Goal: Task Accomplishment & Management: Use online tool/utility

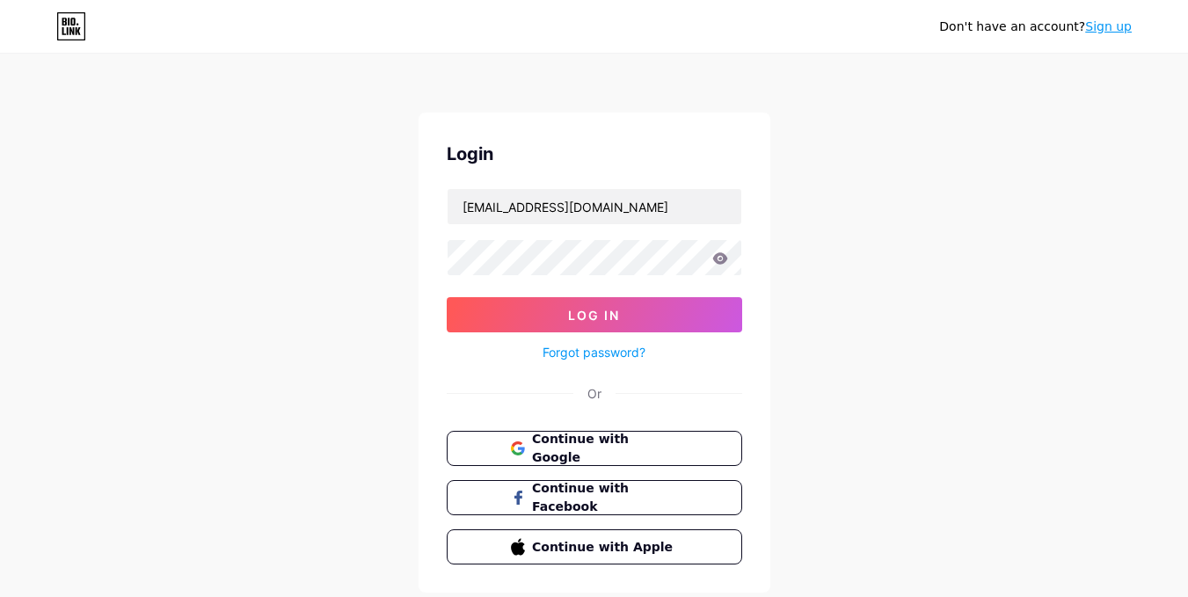
click at [587, 213] on input "[EMAIL_ADDRESS][DOMAIN_NAME]" at bounding box center [595, 206] width 294 height 35
click at [477, 311] on button "Log In" at bounding box center [594, 314] width 295 height 35
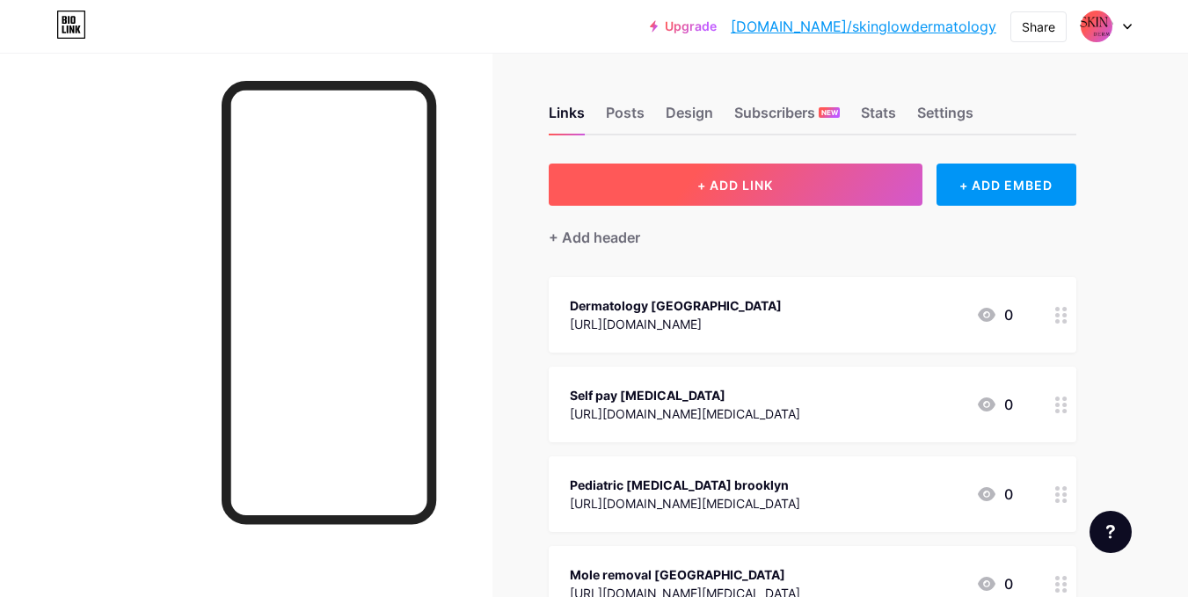
click at [698, 192] on span "+ ADD LINK" at bounding box center [735, 185] width 76 height 15
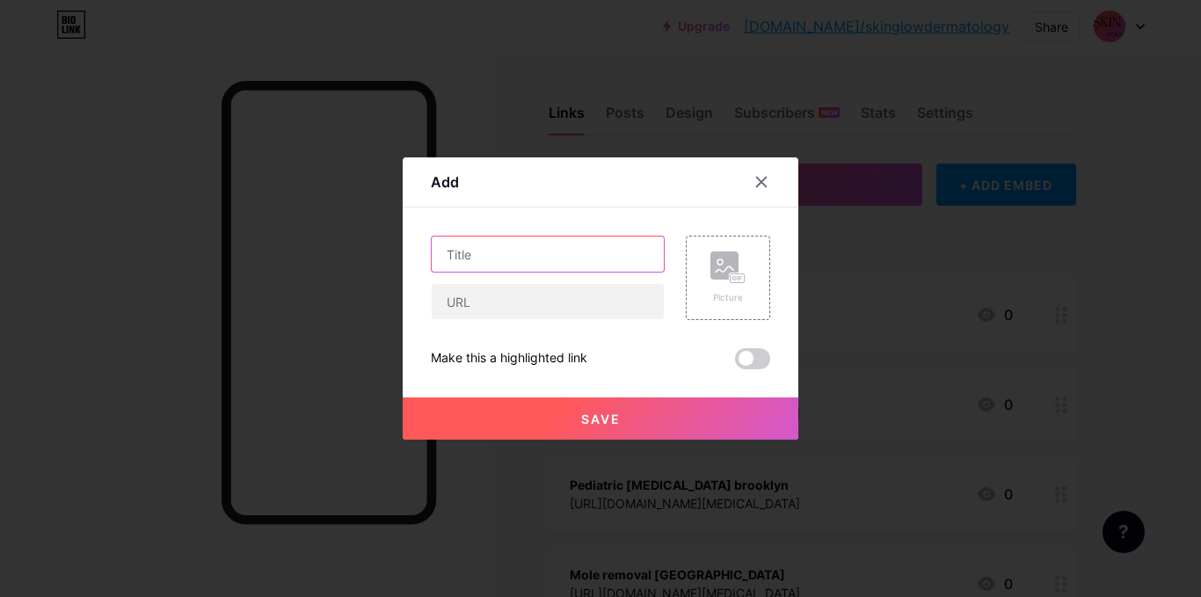
click at [478, 266] on input "text" at bounding box center [548, 254] width 232 height 35
paste input "[MEDICAL_DATA]"
click at [446, 255] on input "[MEDICAL_DATA]" at bounding box center [548, 254] width 232 height 35
click at [475, 254] on input "[MEDICAL_DATA]" at bounding box center [548, 254] width 232 height 35
type input "[MEDICAL_DATA]"
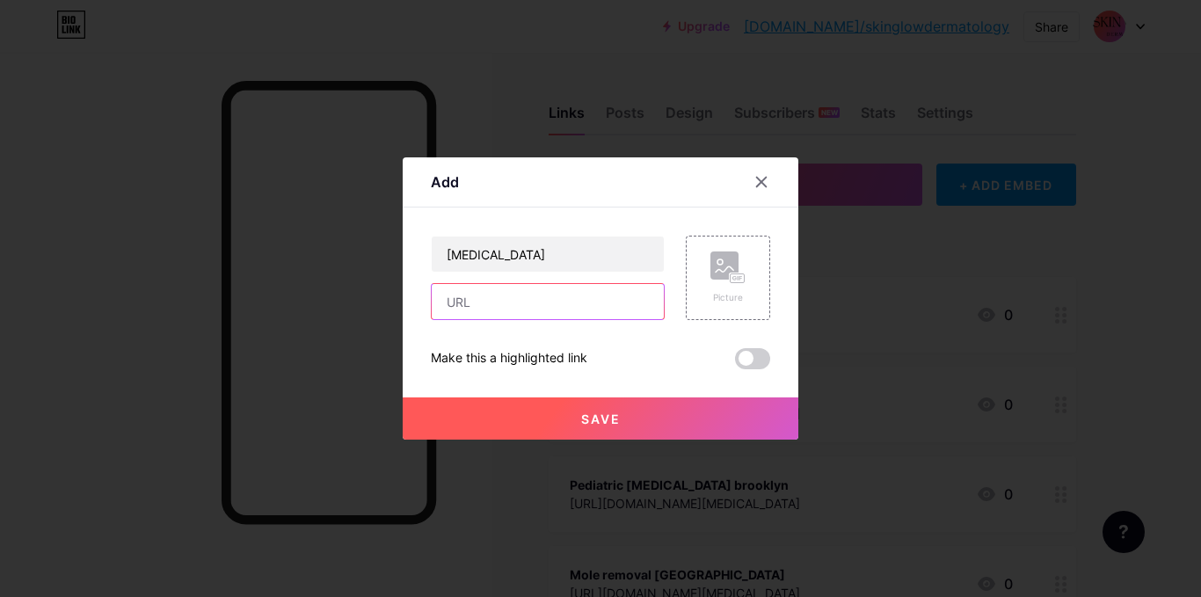
click at [492, 311] on input "text" at bounding box center [548, 301] width 232 height 35
paste input "[URL][DOMAIN_NAME]"
type input "[URL][DOMAIN_NAME]"
click at [545, 415] on button "Save" at bounding box center [601, 418] width 396 height 42
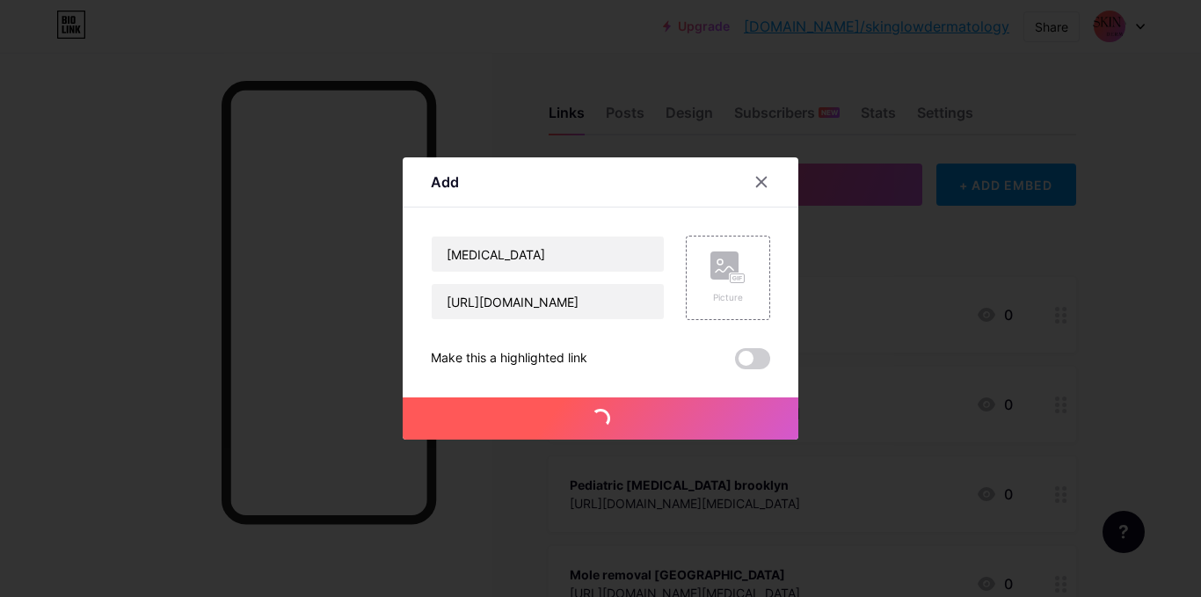
scroll to position [0, 0]
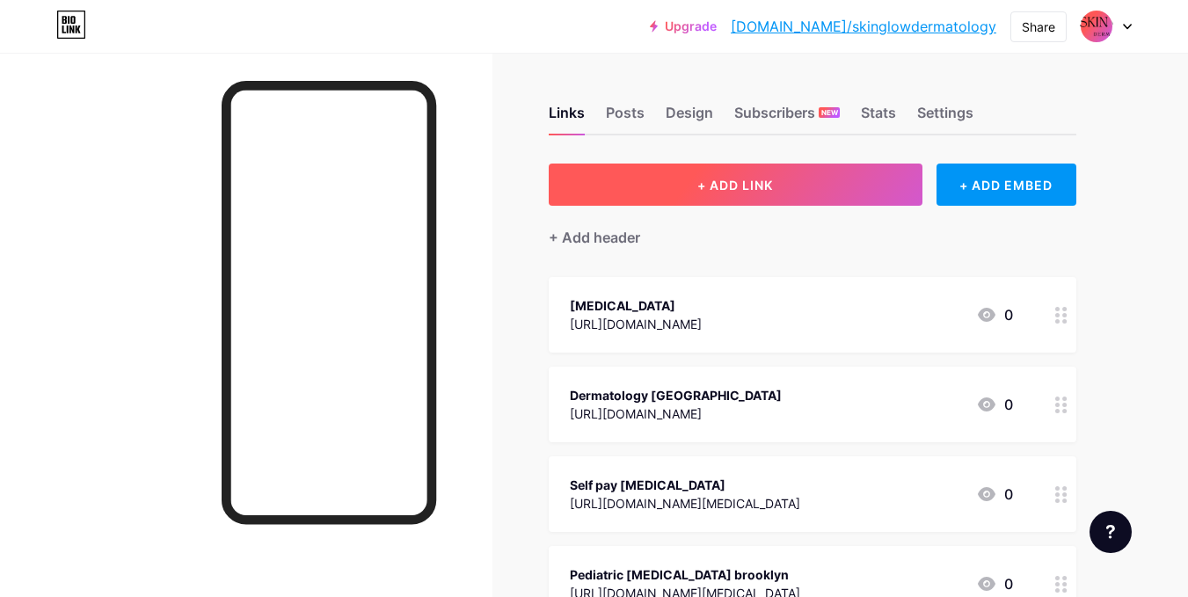
click at [754, 191] on span "+ ADD LINK" at bounding box center [735, 185] width 76 height 15
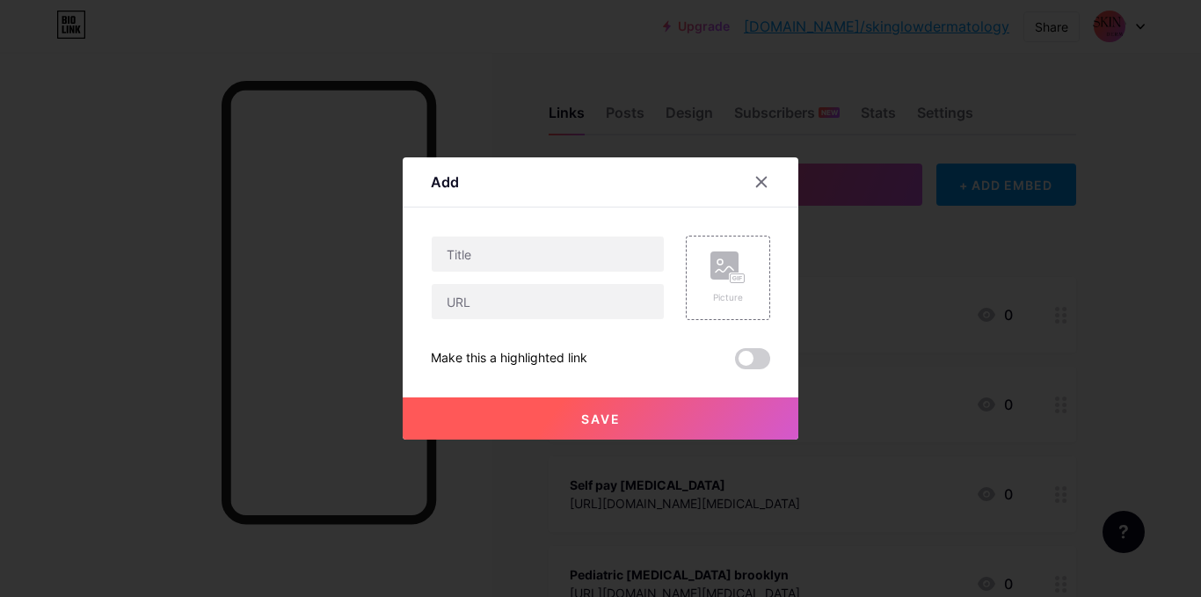
click at [455, 272] on div at bounding box center [548, 254] width 234 height 37
click at [457, 270] on input "text" at bounding box center [548, 254] width 232 height 35
paste input "" [MEDICAL_DATA] brooklyn""
click at [461, 261] on input "" [MEDICAL_DATA] brooklyn"" at bounding box center [548, 254] width 232 height 35
click at [487, 248] on input "[MEDICAL_DATA] brooklyn"" at bounding box center [548, 254] width 232 height 35
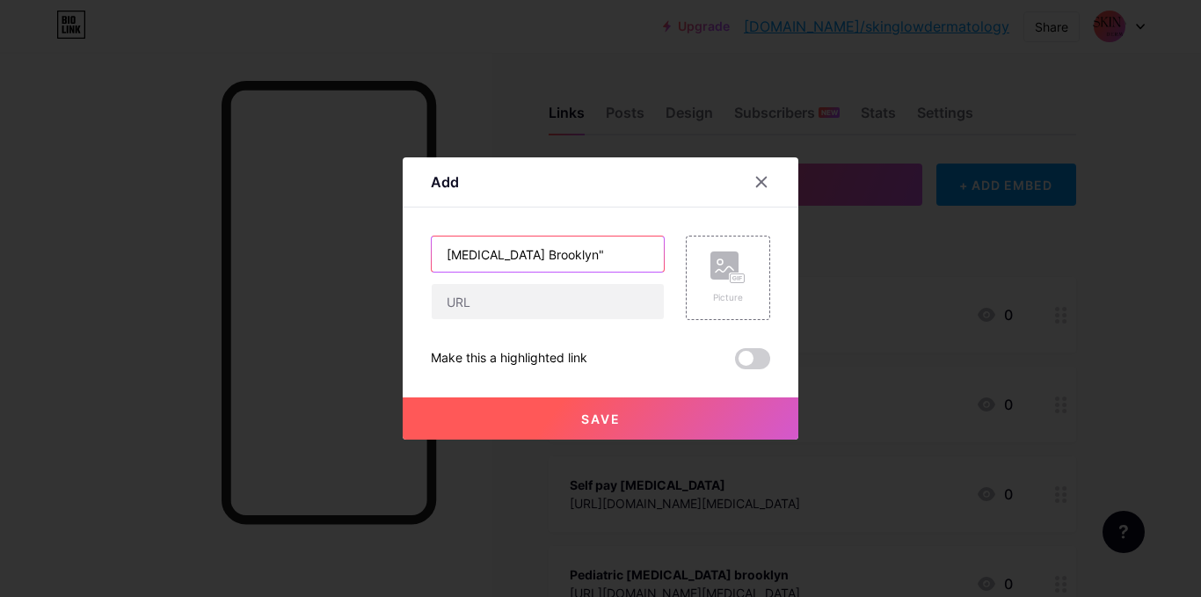
click at [539, 259] on input "[MEDICAL_DATA] Brooklyn"" at bounding box center [548, 254] width 232 height 35
type input "[MEDICAL_DATA] [GEOGRAPHIC_DATA]"
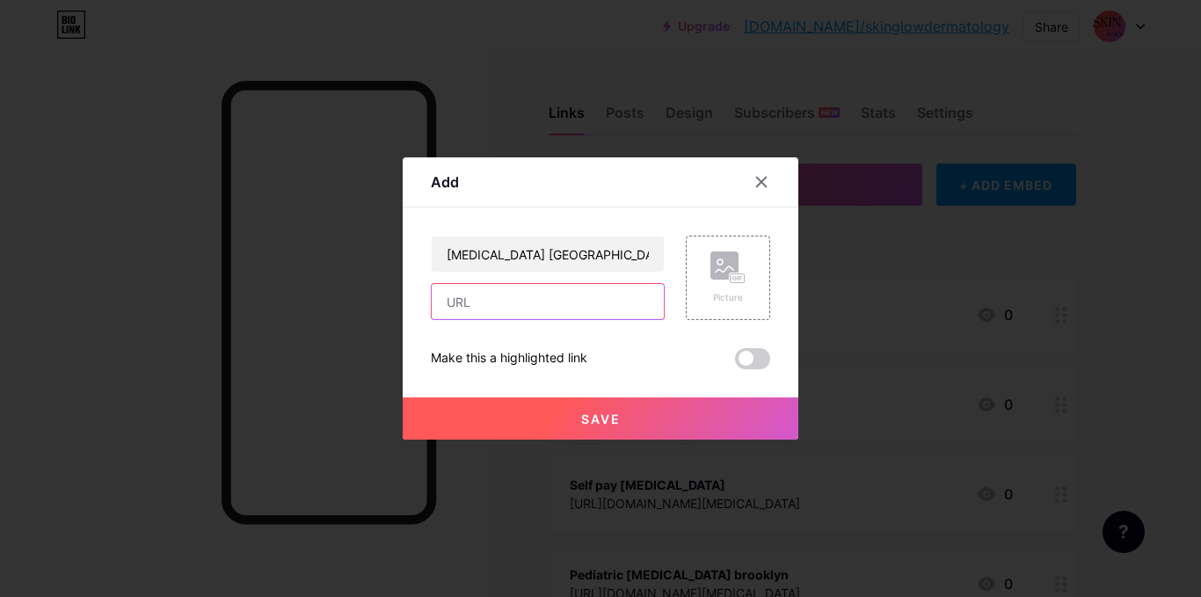
click at [564, 314] on input "text" at bounding box center [548, 301] width 232 height 35
paste input "[URL][DOMAIN_NAME][MEDICAL_DATA]"
type input "[URL][DOMAIN_NAME][MEDICAL_DATA]"
click at [572, 409] on button "Save" at bounding box center [601, 418] width 396 height 42
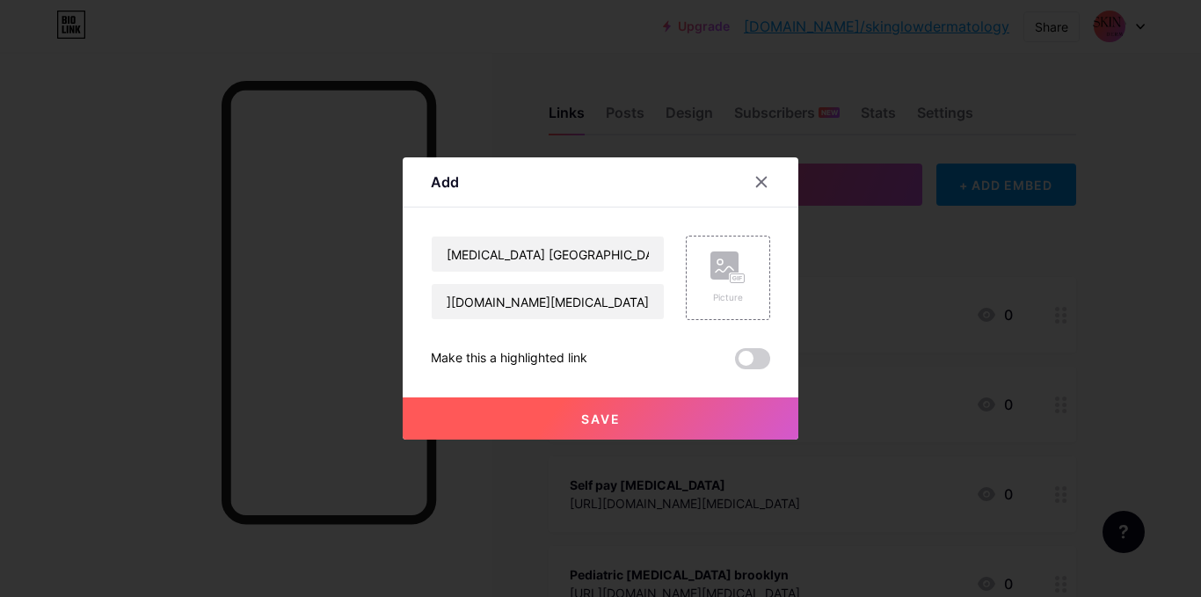
scroll to position [0, 0]
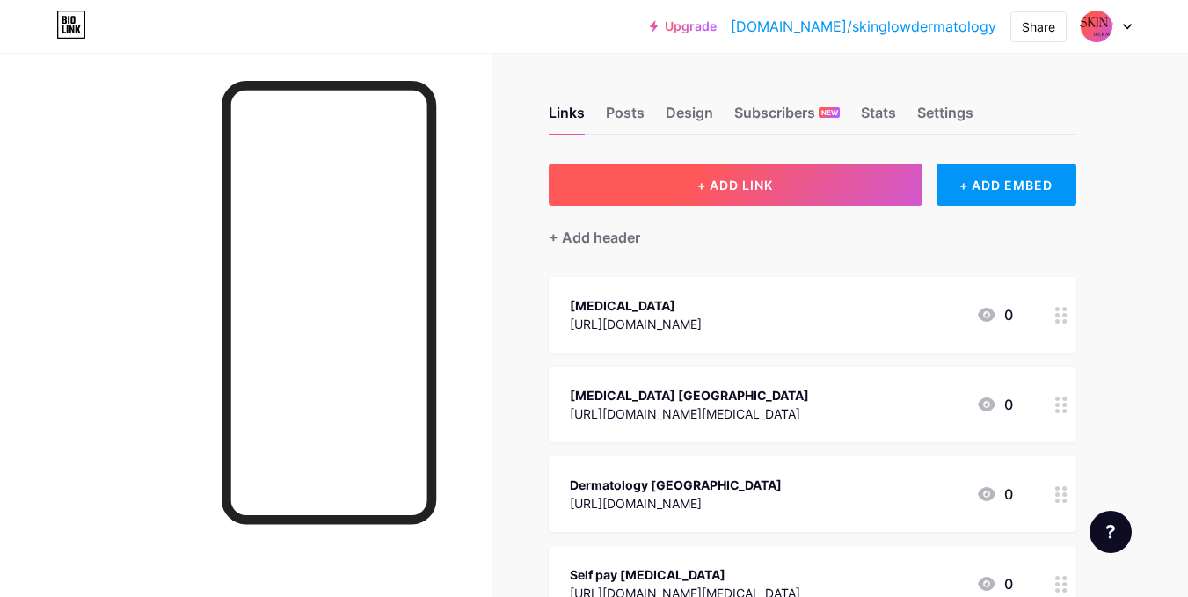
click at [755, 189] on span "+ ADD LINK" at bounding box center [735, 185] width 76 height 15
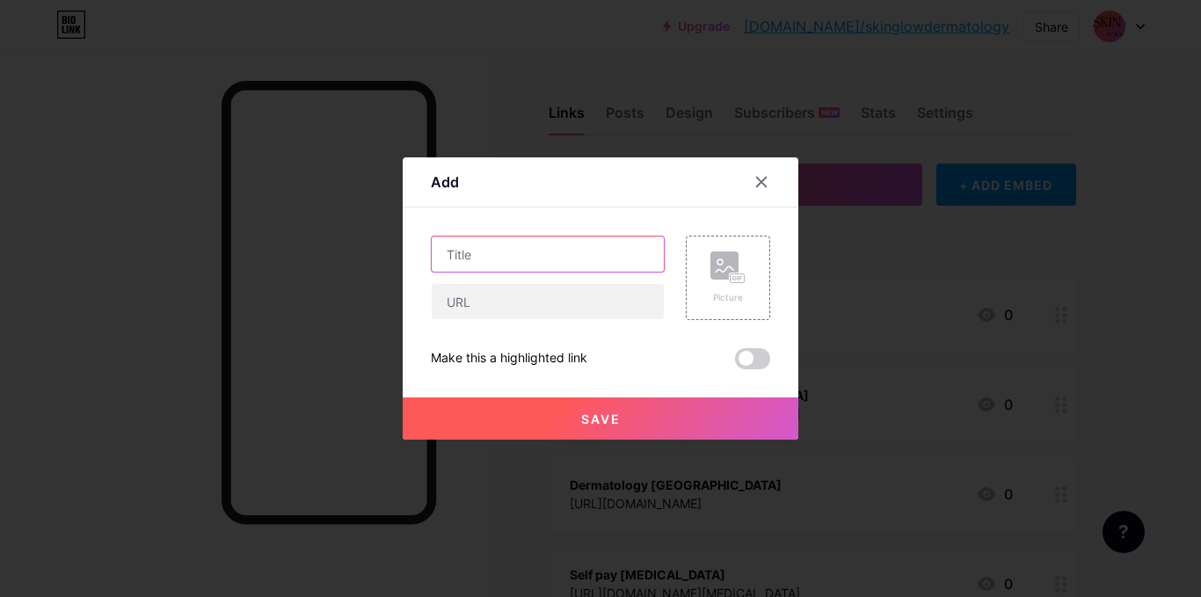
click at [546, 251] on input "text" at bounding box center [548, 254] width 232 height 35
paste input "[MEDICAL_DATA] [MEDICAL_DATA]"
click at [447, 258] on input "[MEDICAL_DATA] [MEDICAL_DATA]" at bounding box center [548, 254] width 232 height 35
click at [535, 257] on input "[MEDICAL_DATA] [MEDICAL_DATA]" at bounding box center [548, 254] width 232 height 35
click at [561, 252] on input "[MEDICAL_DATA] [MEDICAL_DATA]" at bounding box center [548, 254] width 232 height 35
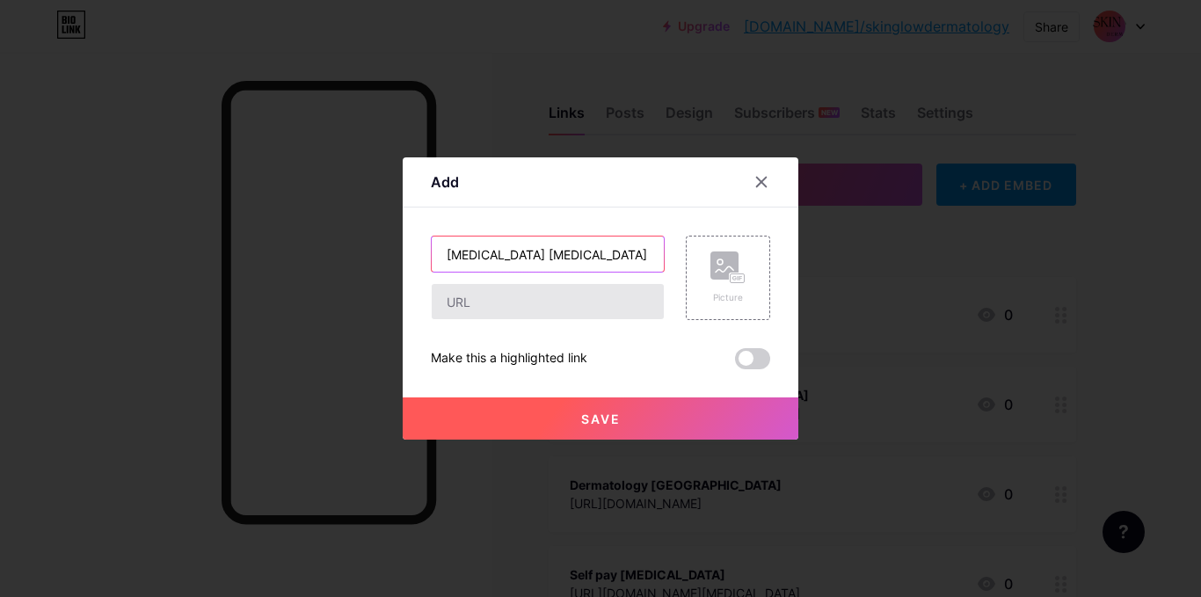
type input "[MEDICAL_DATA] [MEDICAL_DATA]"
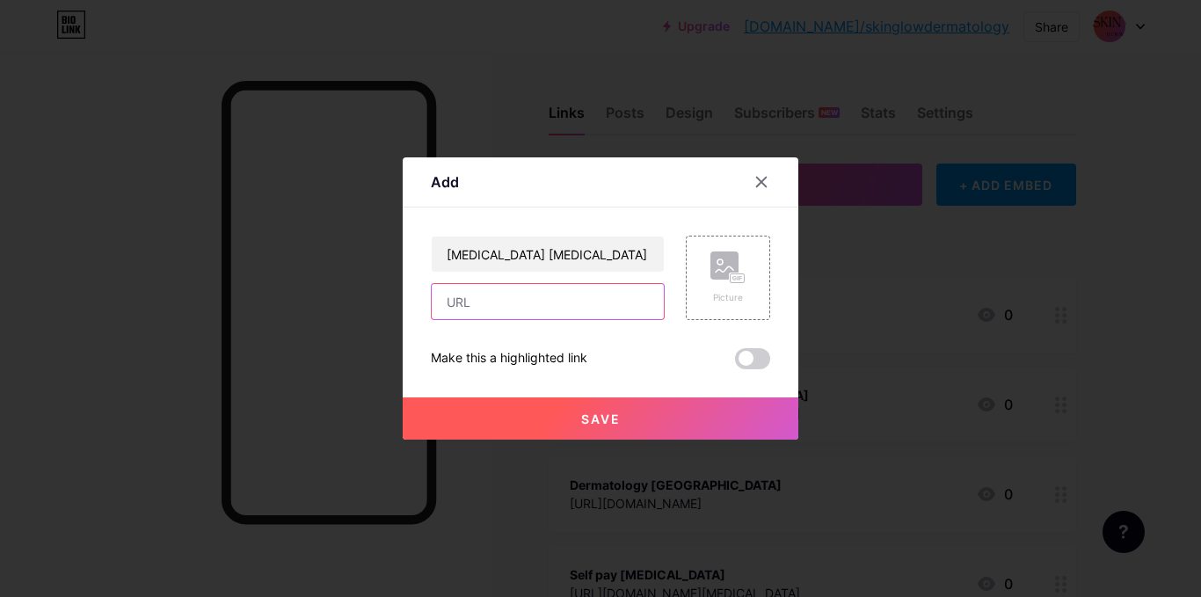
drag, startPoint x: 529, startPoint y: 299, endPoint x: 508, endPoint y: 295, distance: 20.7
click at [529, 299] on input "text" at bounding box center [548, 301] width 232 height 35
paste input "[URL][DOMAIN_NAME]"
type input "[URL][DOMAIN_NAME]"
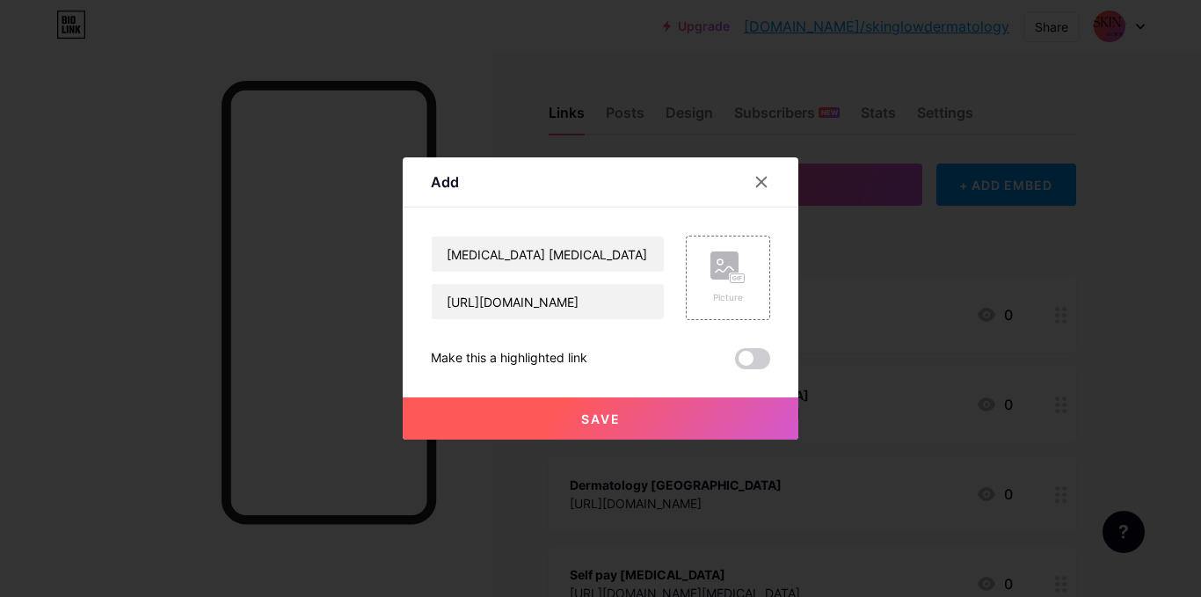
click at [578, 431] on button "Save" at bounding box center [601, 418] width 396 height 42
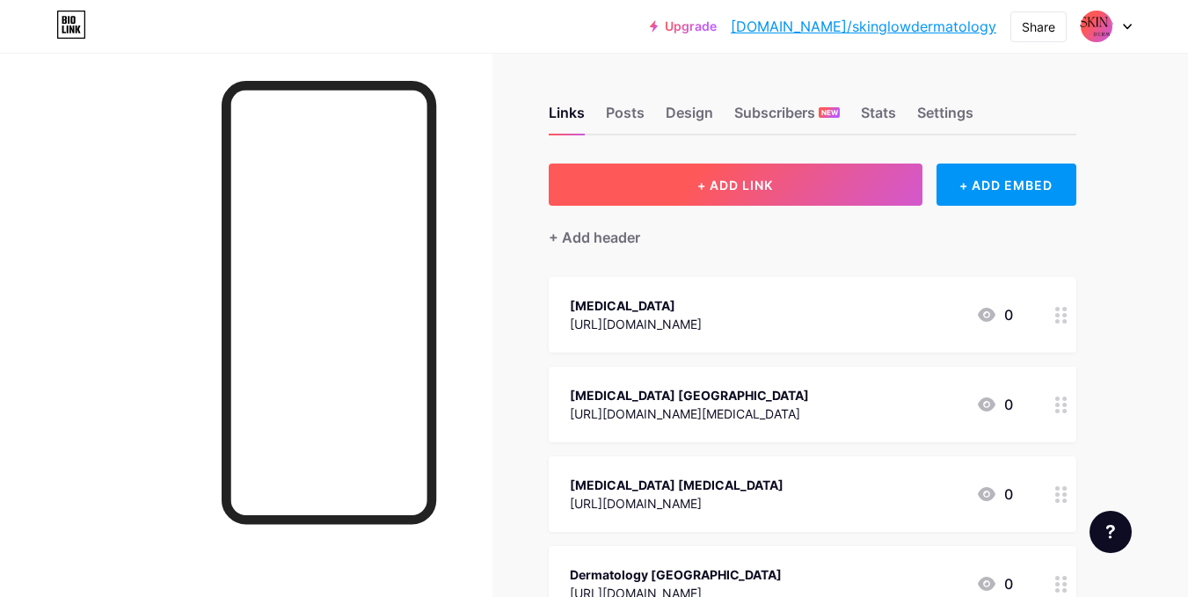
click at [789, 191] on button "+ ADD LINK" at bounding box center [736, 185] width 374 height 42
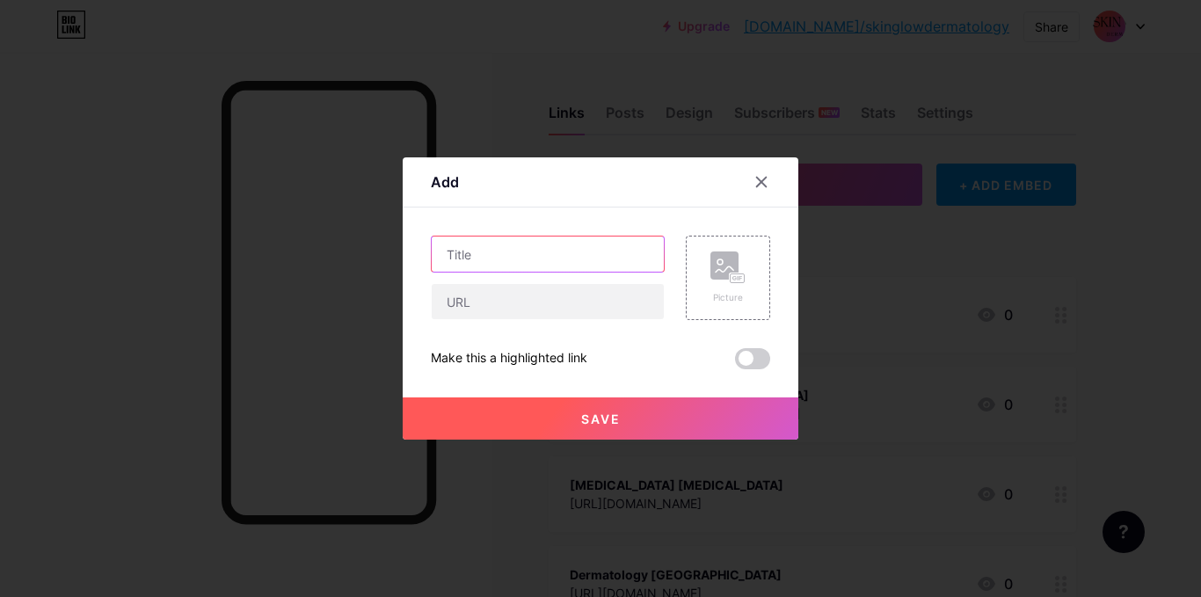
click at [483, 264] on input "text" at bounding box center [548, 254] width 232 height 35
paste input "skin glow dermatology"
click at [445, 259] on input "skin glow dermatology" at bounding box center [548, 254] width 232 height 35
click at [474, 261] on input "Skin glow dermatology" at bounding box center [548, 254] width 232 height 35
click at [507, 259] on input "Skin Glow dermatology" at bounding box center [548, 254] width 232 height 35
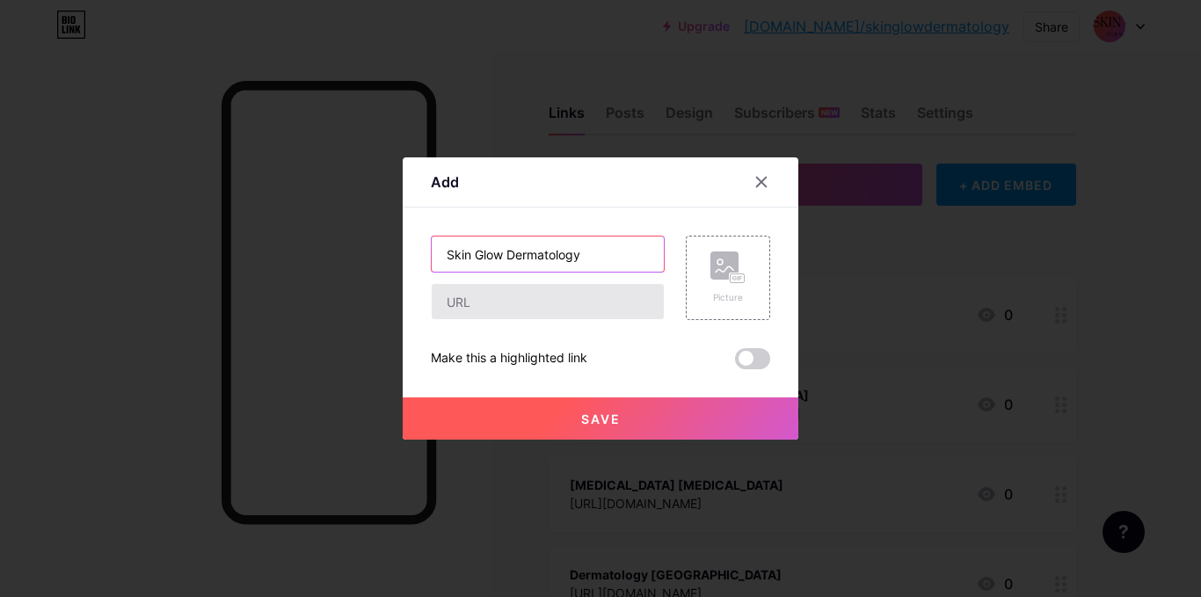
type input "Skin Glow Dermatology"
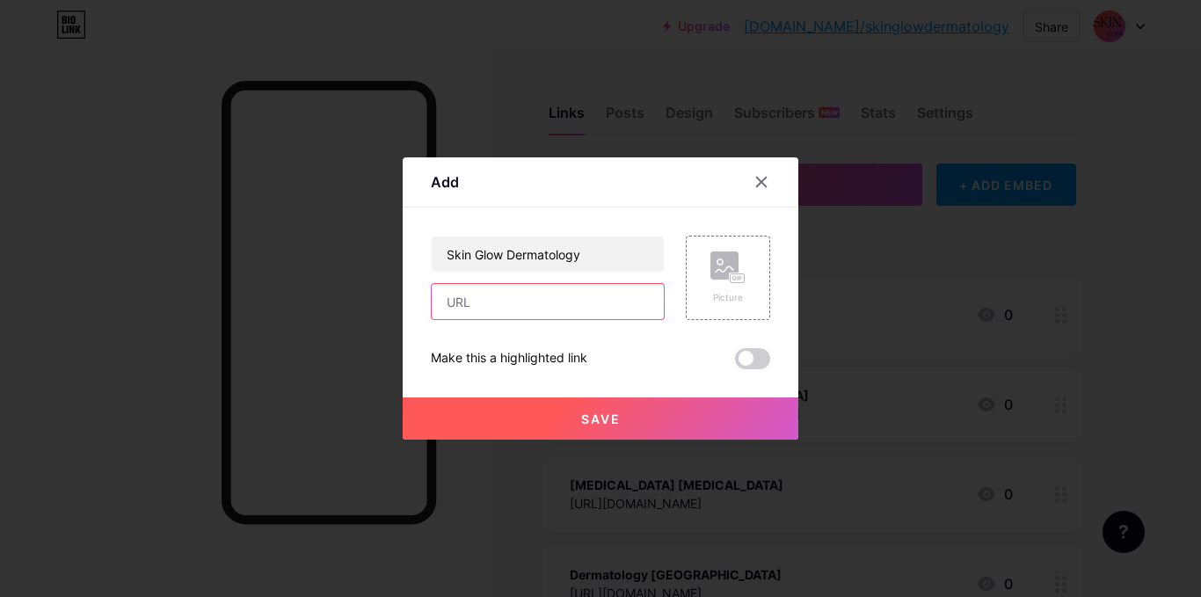
click at [471, 304] on input "text" at bounding box center [548, 301] width 232 height 35
paste input "[URL][DOMAIN_NAME]"
type input "[URL][DOMAIN_NAME]"
drag, startPoint x: 782, startPoint y: 384, endPoint x: 766, endPoint y: 399, distance: 21.8
click at [782, 384] on div "Save" at bounding box center [601, 404] width 396 height 70
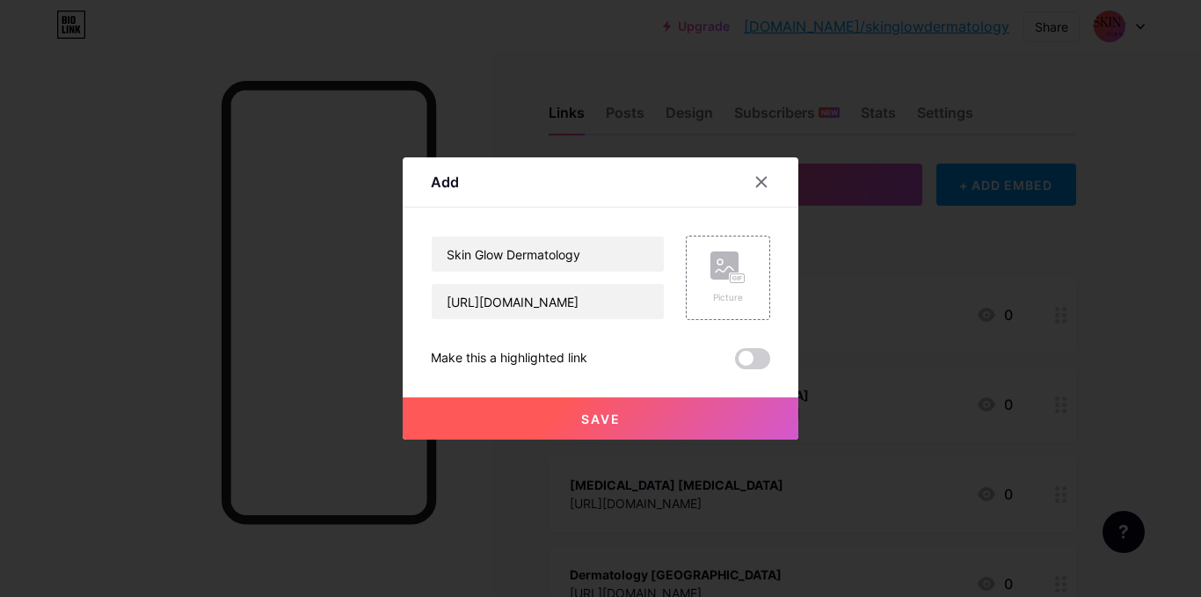
click at [722, 423] on button "Save" at bounding box center [601, 418] width 396 height 42
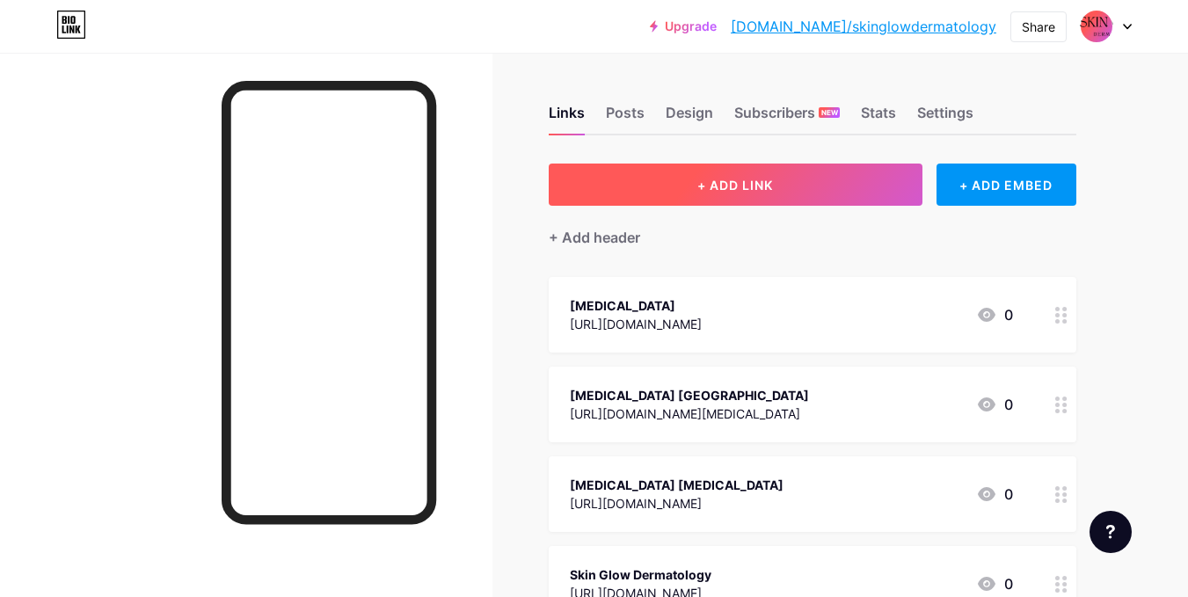
click at [692, 201] on button "+ ADD LINK" at bounding box center [736, 185] width 374 height 42
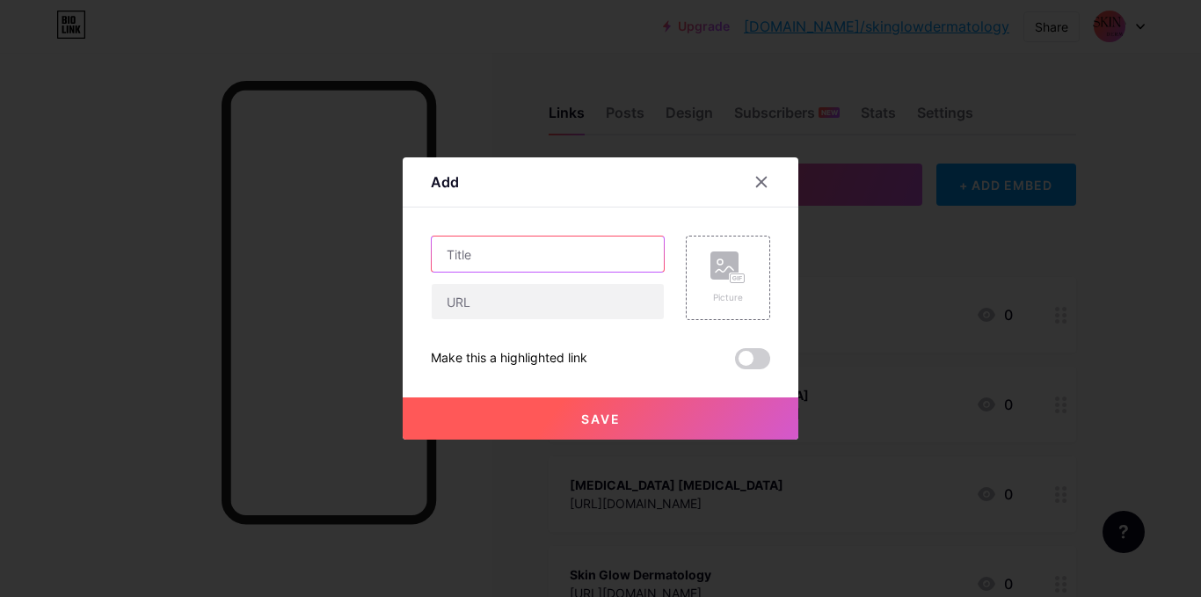
click at [527, 261] on input "text" at bounding box center [548, 254] width 232 height 35
paste input "PDGF for [MEDICAL_DATA]"
type input "PDGF for [MEDICAL_DATA]"
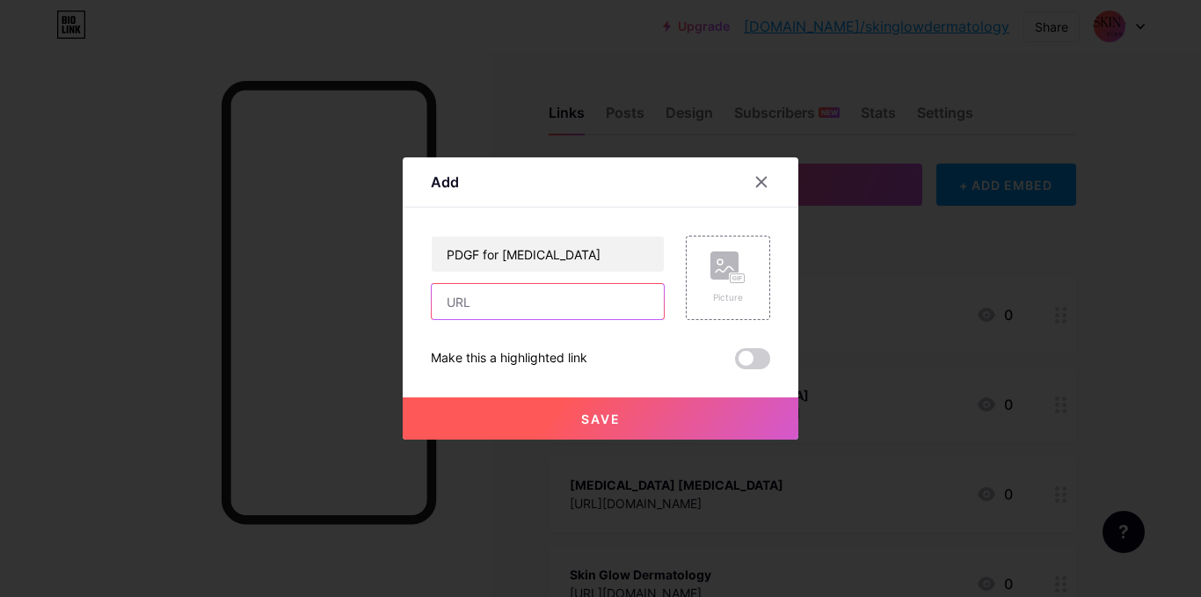
click at [474, 311] on input "text" at bounding box center [548, 301] width 232 height 35
paste input "[URL][DOMAIN_NAME]"
type input "[URL][DOMAIN_NAME]"
click at [568, 424] on button "Save" at bounding box center [601, 418] width 396 height 42
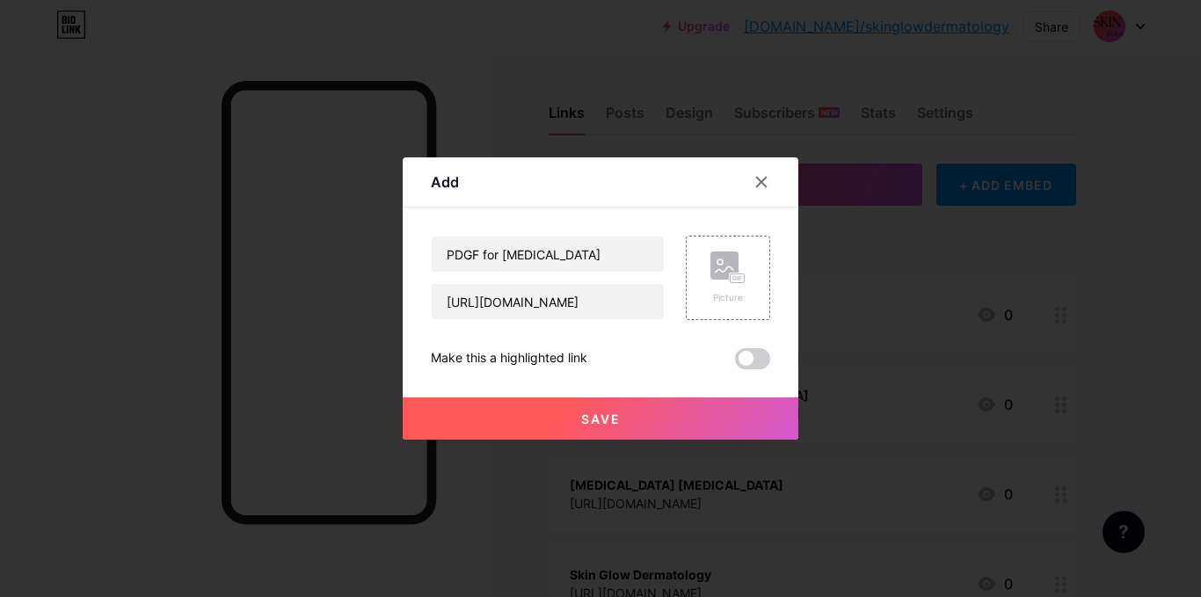
scroll to position [0, 0]
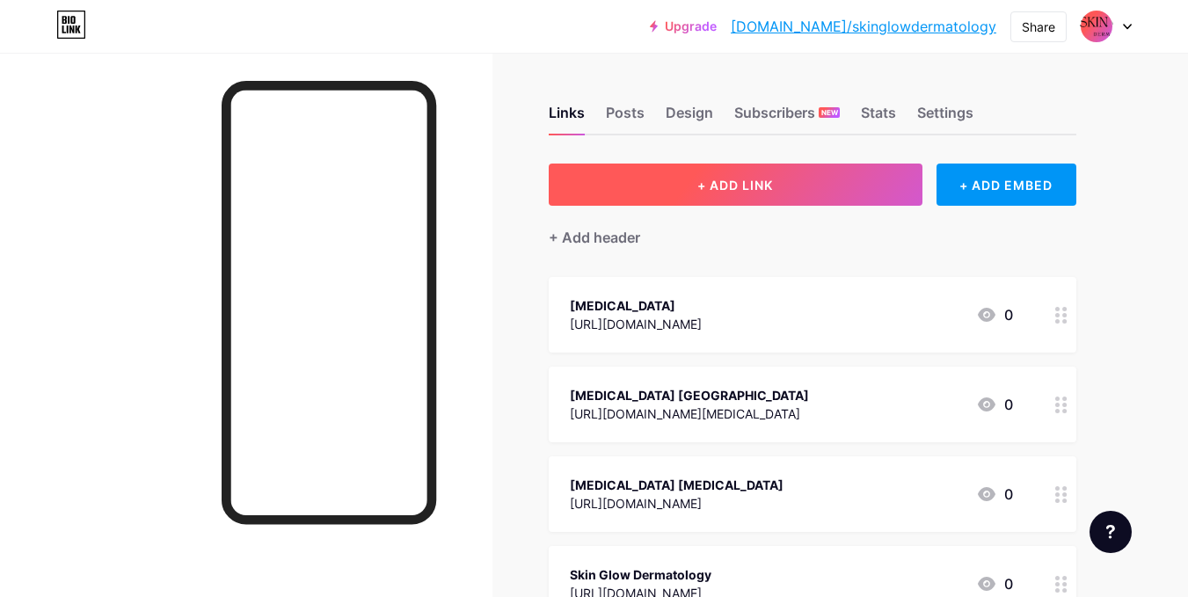
click at [675, 186] on button "+ ADD LINK" at bounding box center [736, 185] width 374 height 42
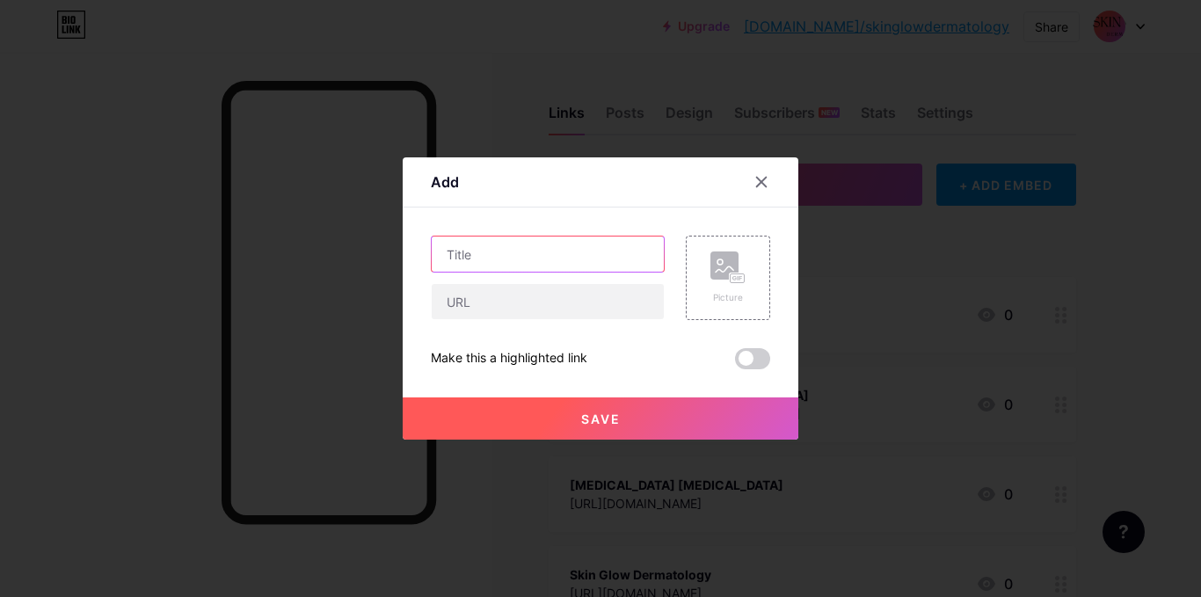
click at [470, 261] on input "text" at bounding box center [548, 254] width 232 height 35
paste input "DermaPen 4 + Rejuran PDRN"
type input "DermaPen 4 + Rejuran PDRN"
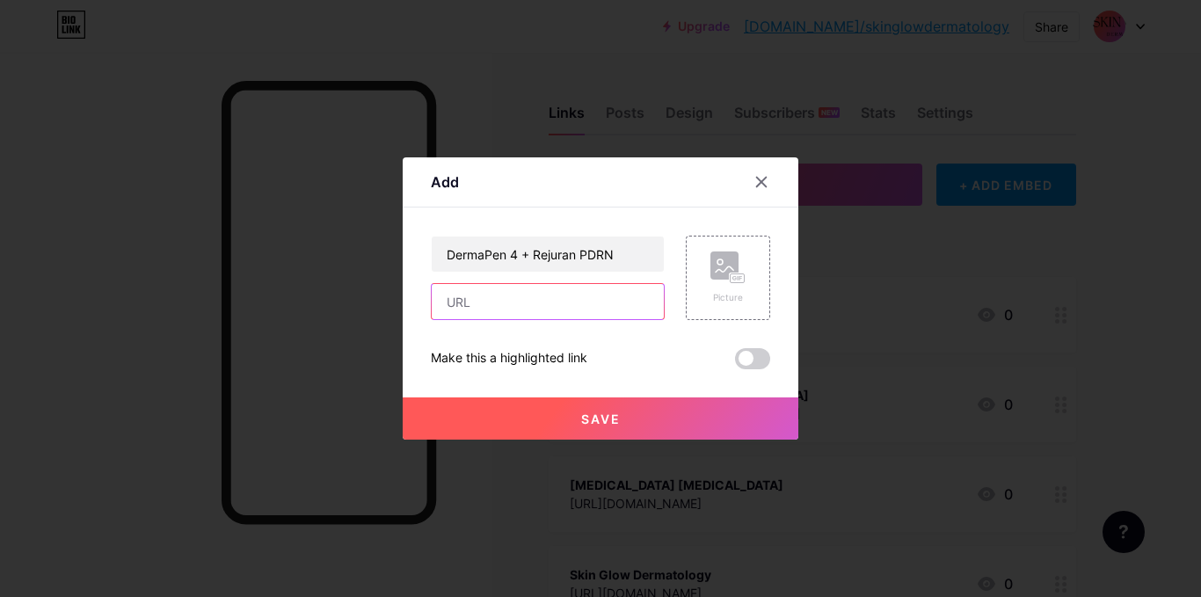
click at [528, 313] on input "text" at bounding box center [548, 301] width 232 height 35
paste input "[URL][DOMAIN_NAME]"
type input "[URL][DOMAIN_NAME]"
click at [545, 400] on button "Save" at bounding box center [601, 418] width 396 height 42
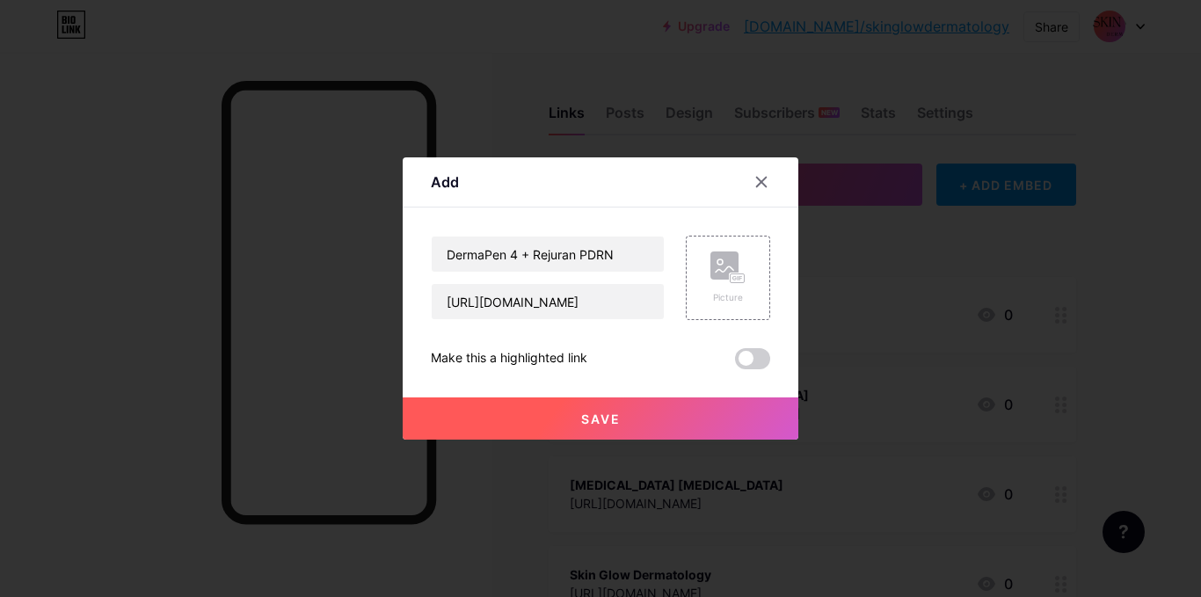
scroll to position [0, 0]
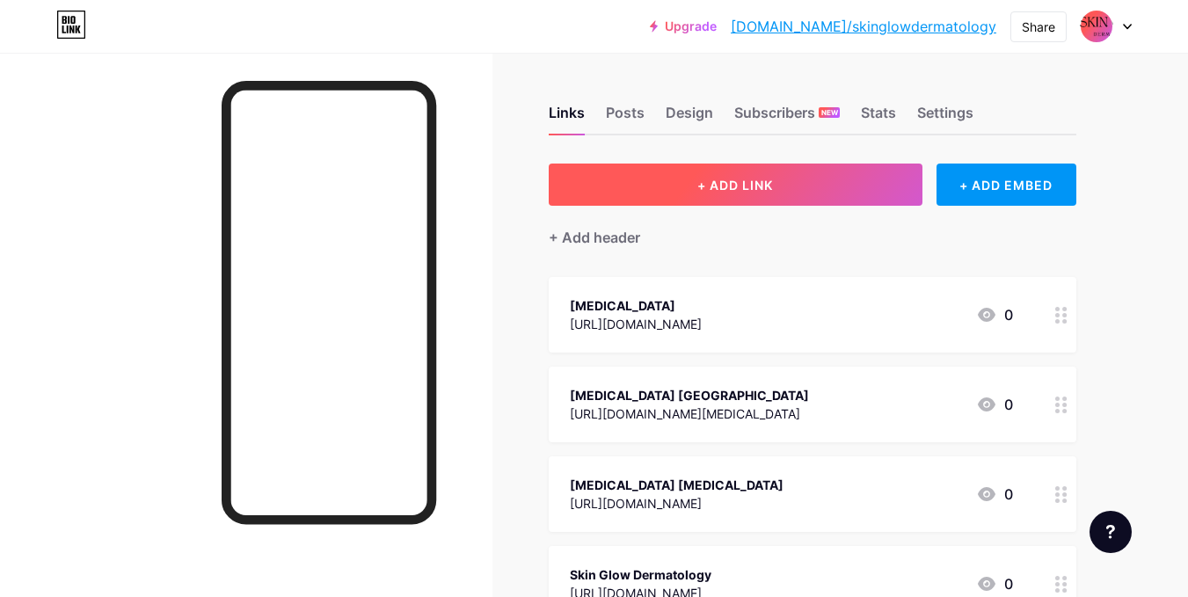
click at [727, 193] on button "+ ADD LINK" at bounding box center [736, 185] width 374 height 42
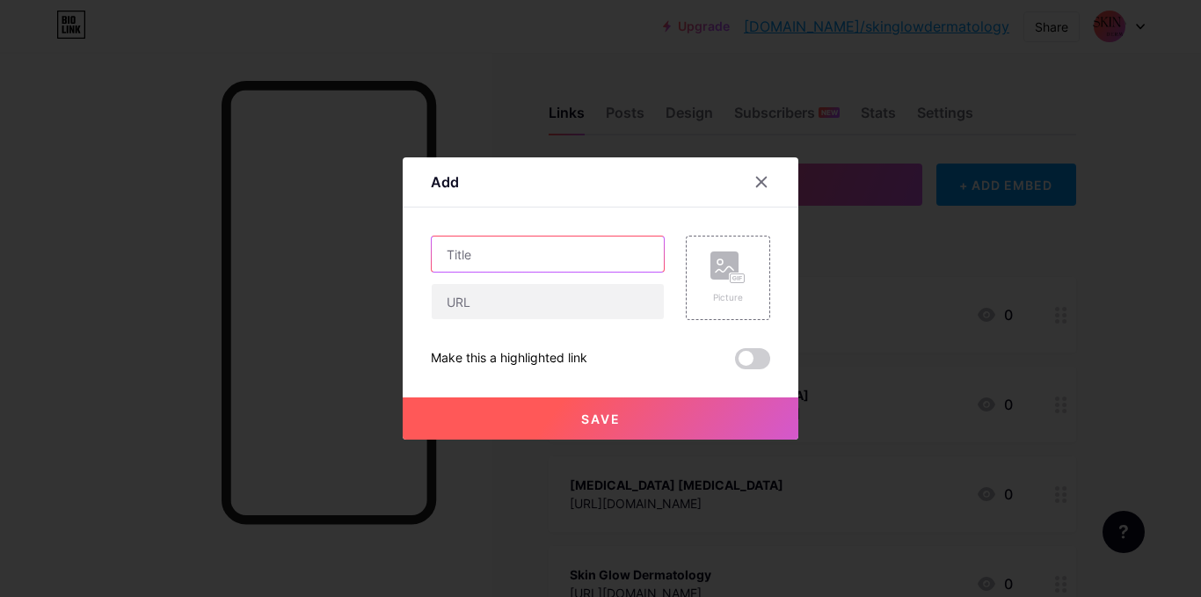
click at [498, 252] on input "text" at bounding box center [548, 254] width 232 height 35
paste input "affordable [MEDICAL_DATA] nyc"
click at [448, 255] on input "affordable [MEDICAL_DATA] nyc" at bounding box center [548, 254] width 232 height 35
click at [509, 257] on input "Affordable [MEDICAL_DATA] nyc" at bounding box center [548, 254] width 232 height 35
click at [610, 260] on input "Affordable [MEDICAL_DATA] nyc" at bounding box center [548, 254] width 232 height 35
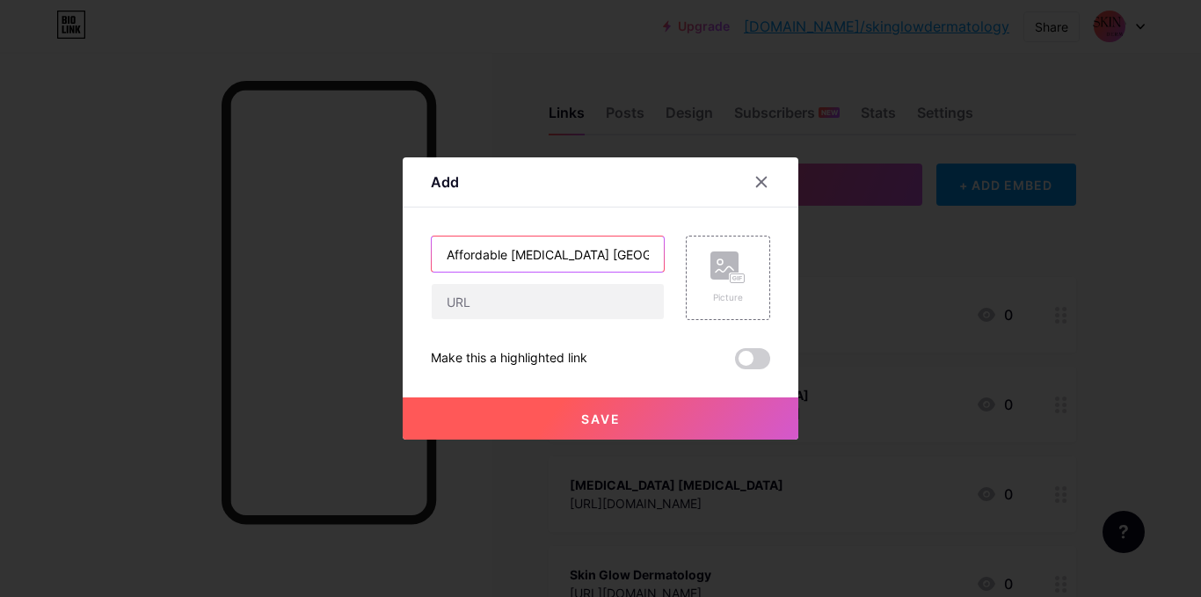
type input "Affordable [MEDICAL_DATA] [GEOGRAPHIC_DATA]"
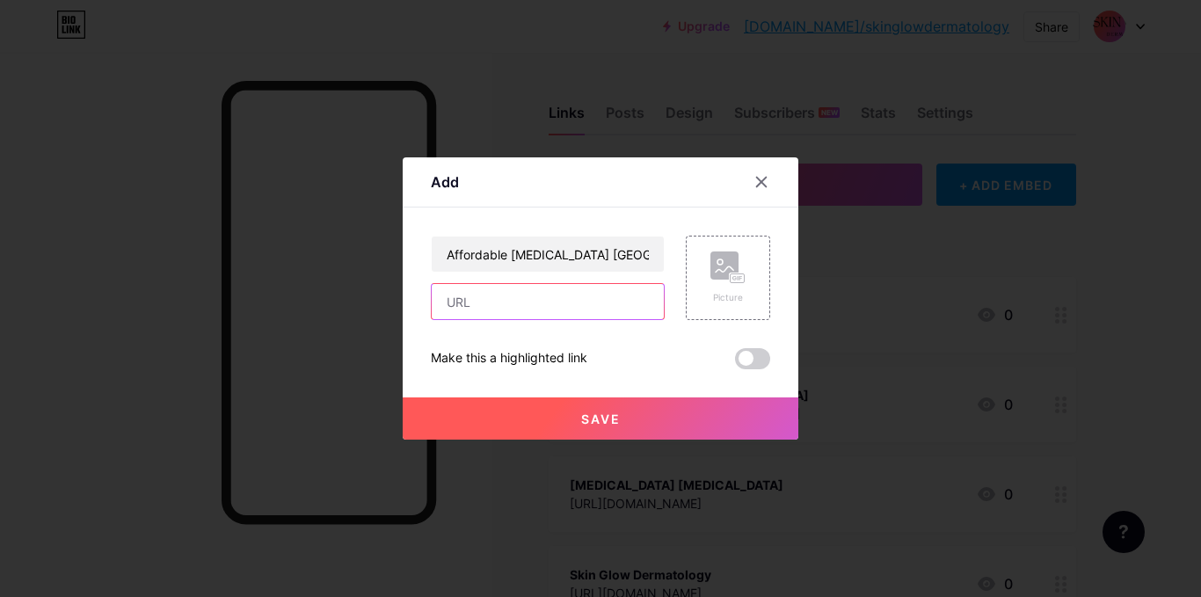
click at [507, 315] on input "text" at bounding box center [548, 301] width 232 height 35
paste input "[URL][DOMAIN_NAME][MEDICAL_DATA]"
type input "[URL][DOMAIN_NAME][MEDICAL_DATA]"
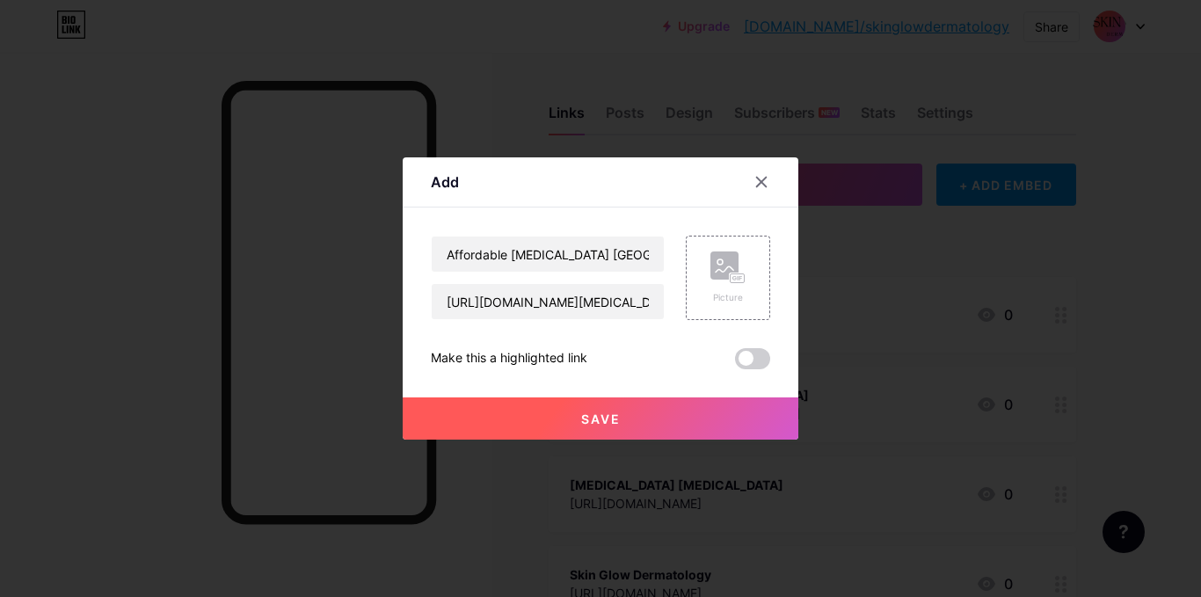
click at [542, 420] on button "Save" at bounding box center [601, 418] width 396 height 42
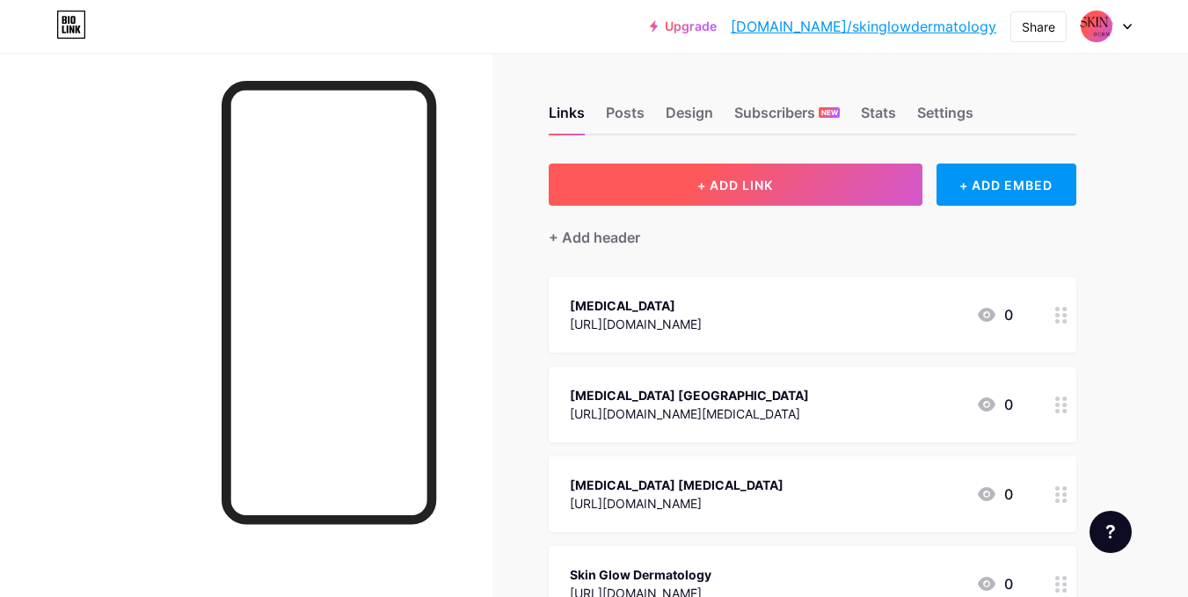
click at [719, 180] on span "+ ADD LINK" at bounding box center [735, 185] width 76 height 15
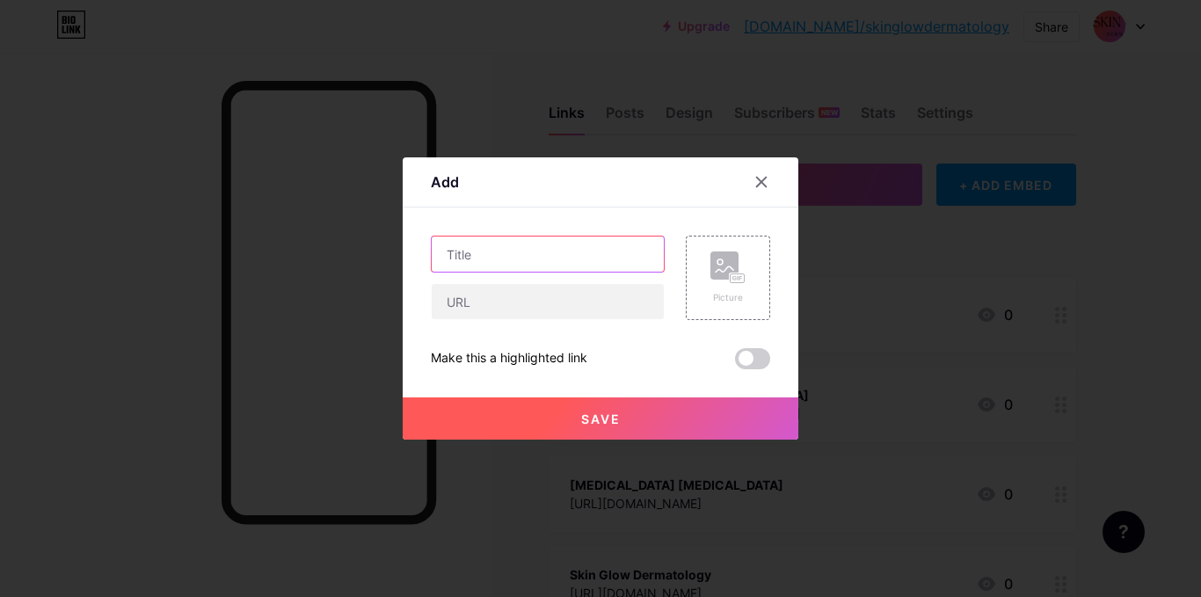
click at [513, 271] on input "text" at bounding box center [548, 254] width 232 height 35
paste input "cheap lip fillers"
click at [444, 260] on input "cheap lip fillers" at bounding box center [548, 254] width 232 height 35
click at [485, 257] on input "Cheap lip fillers" at bounding box center [548, 254] width 232 height 35
click at [509, 259] on input "Cheap Lip fillers" at bounding box center [548, 254] width 232 height 35
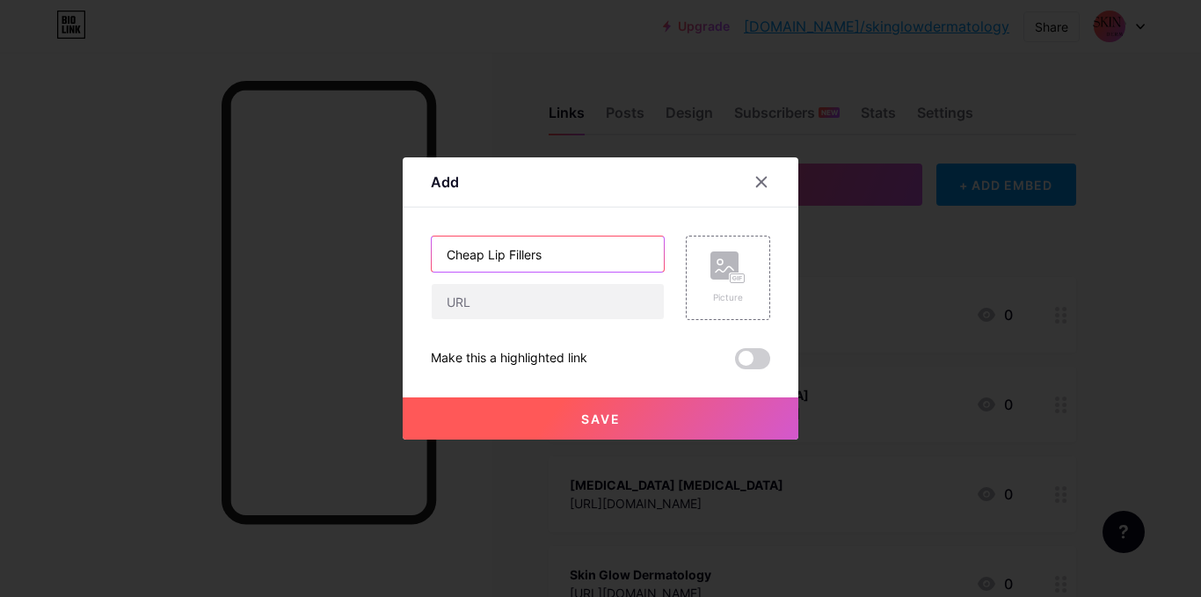
type input "Cheap Lip Fillers"
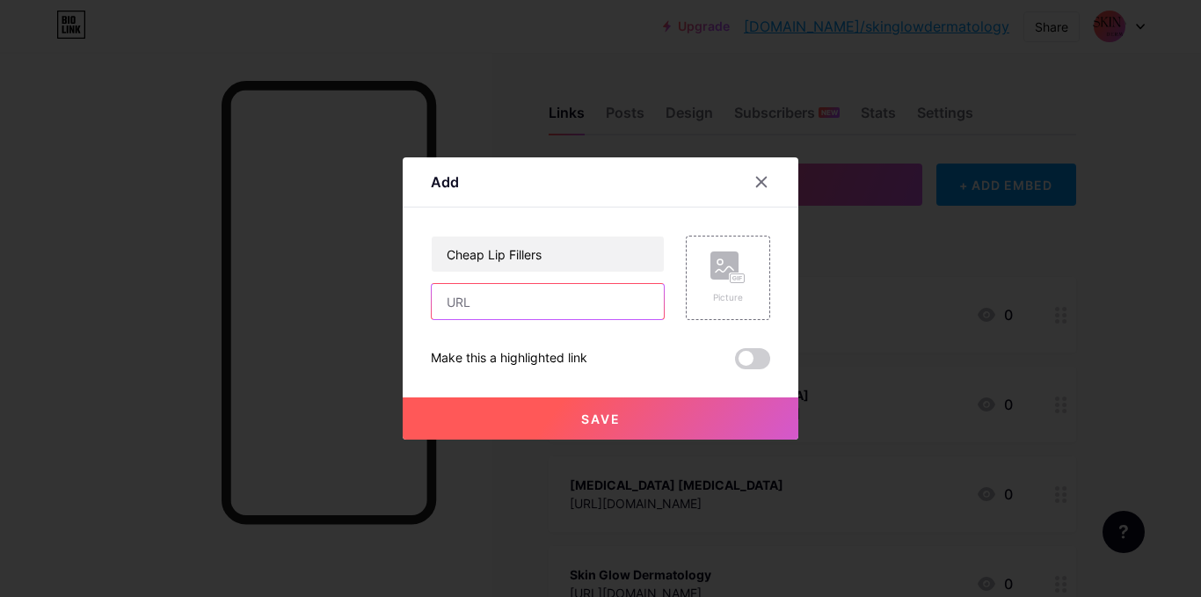
click at [529, 292] on input "text" at bounding box center [548, 301] width 232 height 35
paste input "[URL][DOMAIN_NAME]"
type input "[URL][DOMAIN_NAME]"
click at [521, 429] on button "Save" at bounding box center [601, 418] width 396 height 42
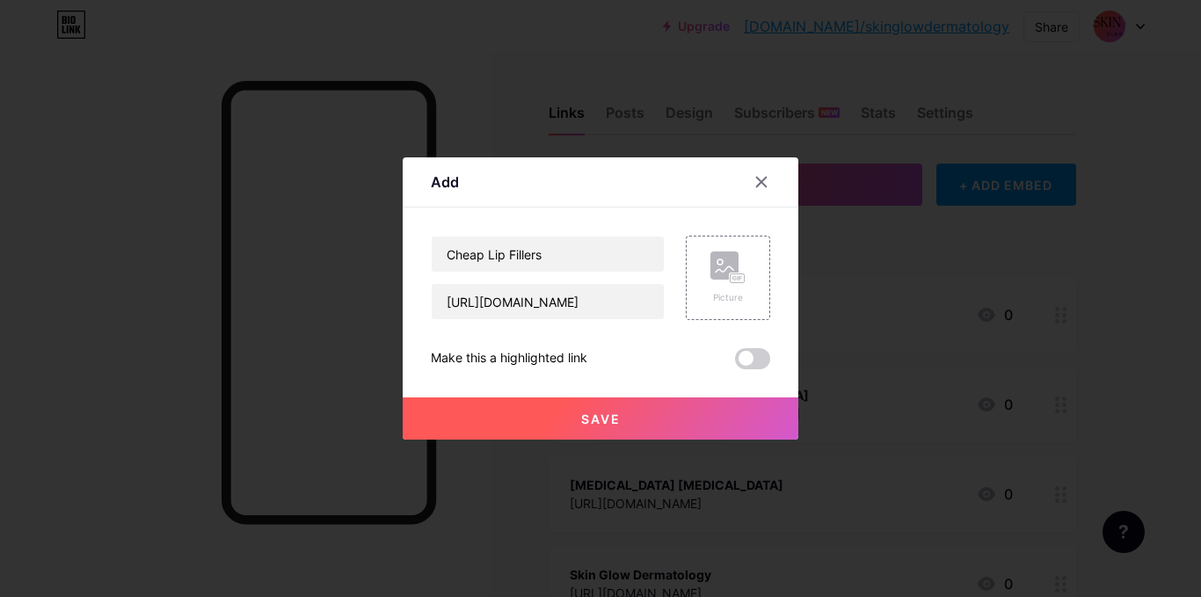
scroll to position [0, 0]
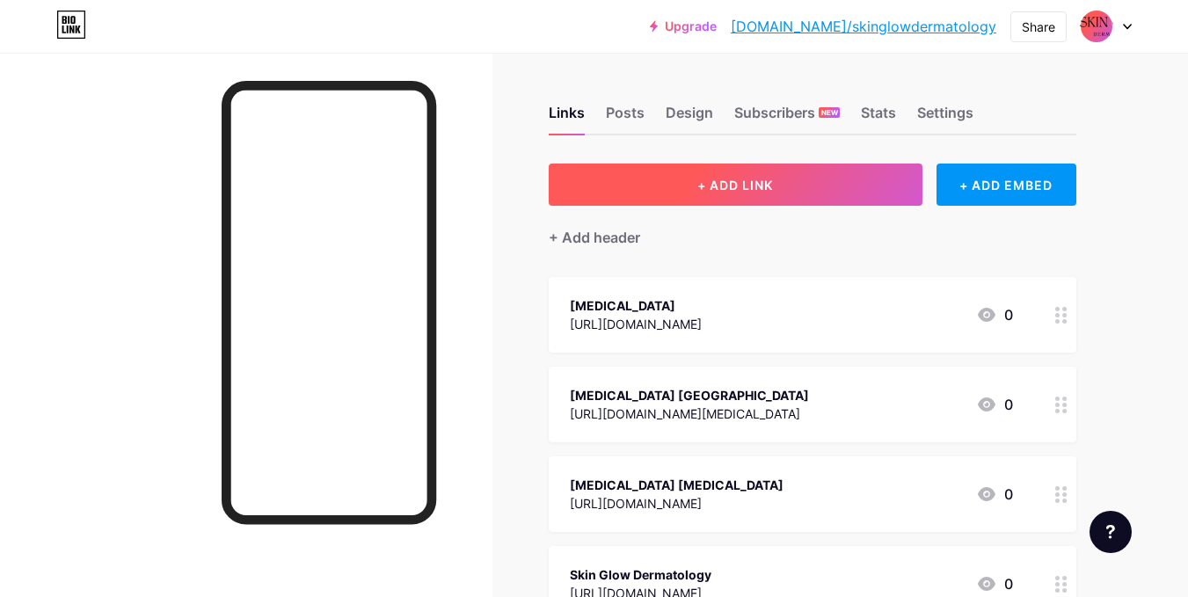
click at [753, 174] on button "+ ADD LINK" at bounding box center [736, 185] width 374 height 42
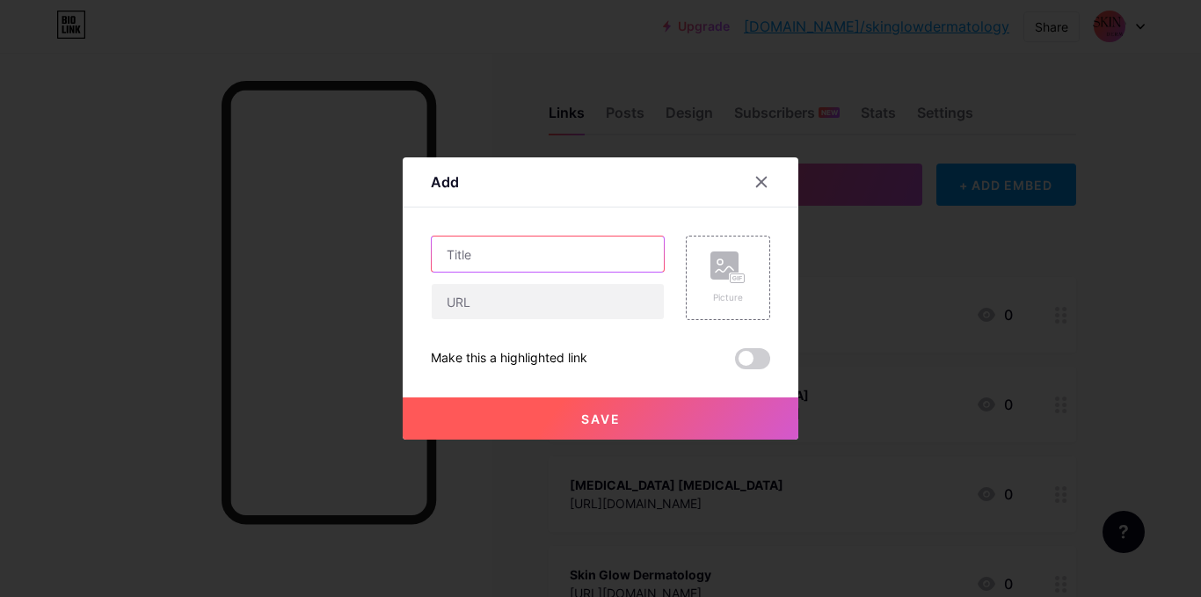
click at [547, 256] on input "text" at bounding box center [548, 254] width 232 height 35
paste input "mounjaro face"
click at [453, 255] on input "mounjaro face" at bounding box center [548, 254] width 232 height 35
click at [499, 253] on input "Mounjaro face" at bounding box center [548, 254] width 232 height 35
type input "Mounjaro Face"
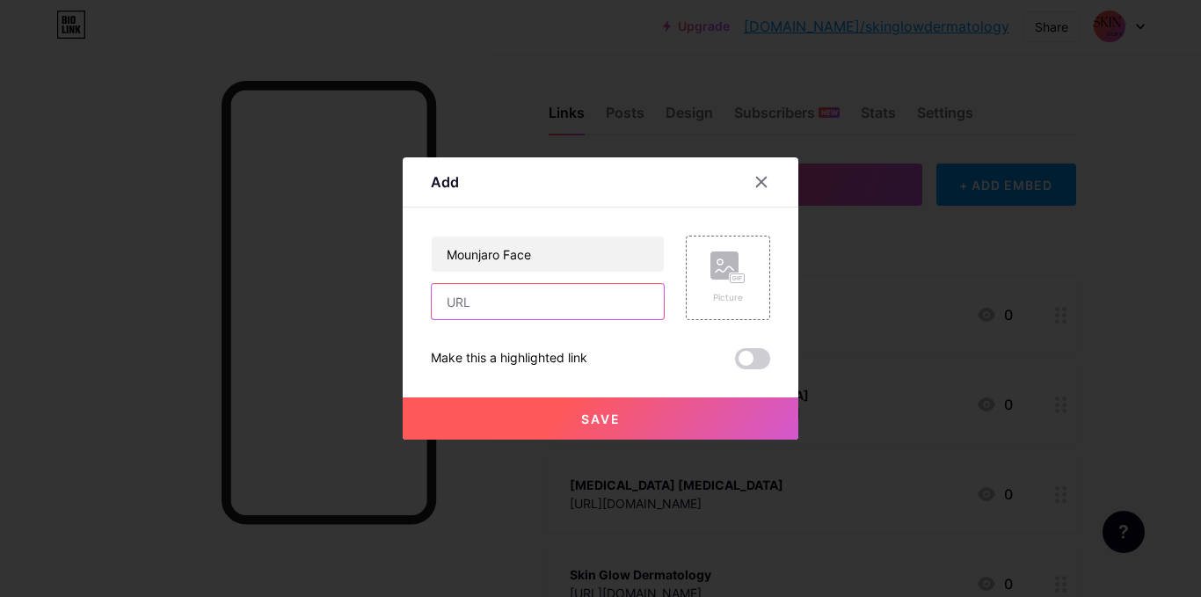
click at [503, 306] on input "text" at bounding box center [548, 301] width 232 height 35
paste input "[URL][DOMAIN_NAME]"
type input "[URL][DOMAIN_NAME]"
click at [540, 419] on button "Save" at bounding box center [601, 418] width 396 height 42
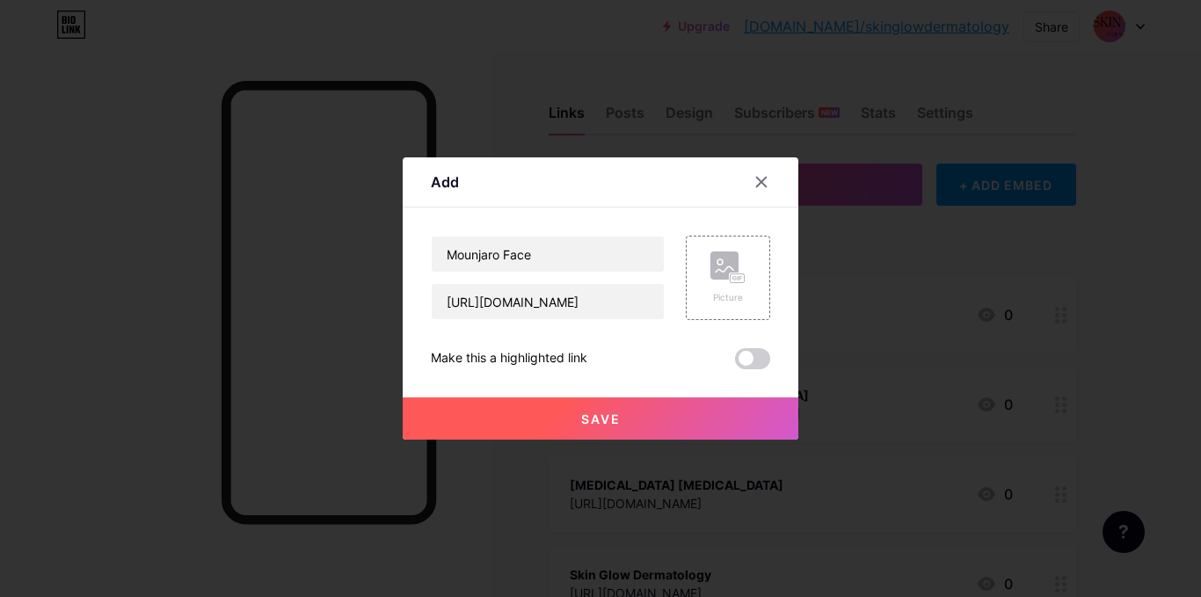
scroll to position [0, 0]
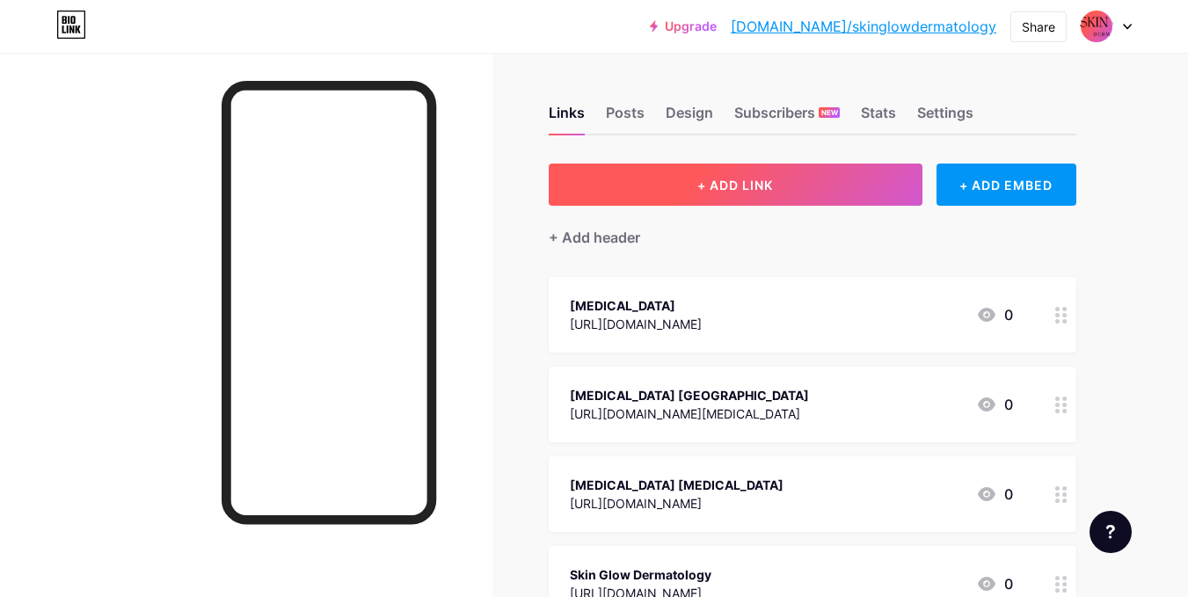
click at [704, 190] on span "+ ADD LINK" at bounding box center [735, 185] width 76 height 15
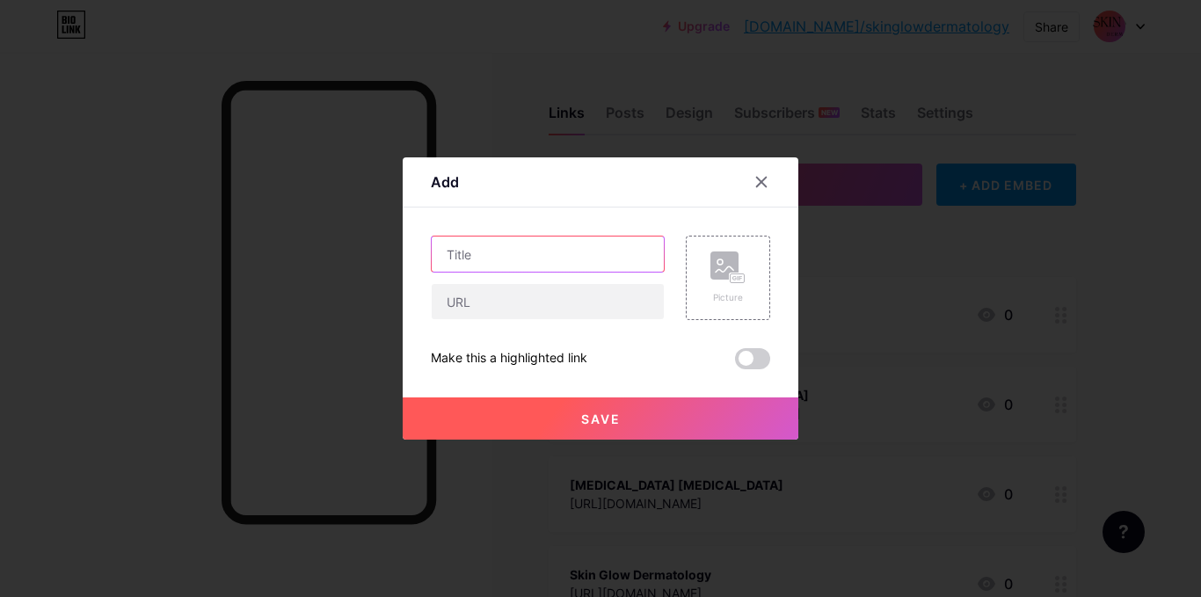
click at [533, 264] on input "text" at bounding box center [548, 254] width 232 height 35
paste input "anti wrinkle treatment"
click at [444, 254] on input "anti wrinkle treatment" at bounding box center [548, 254] width 232 height 35
click at [472, 256] on input "Anti wrinkle treatment" at bounding box center [548, 254] width 232 height 35
click at [519, 257] on input "Anti Wrinkle treatment" at bounding box center [548, 254] width 232 height 35
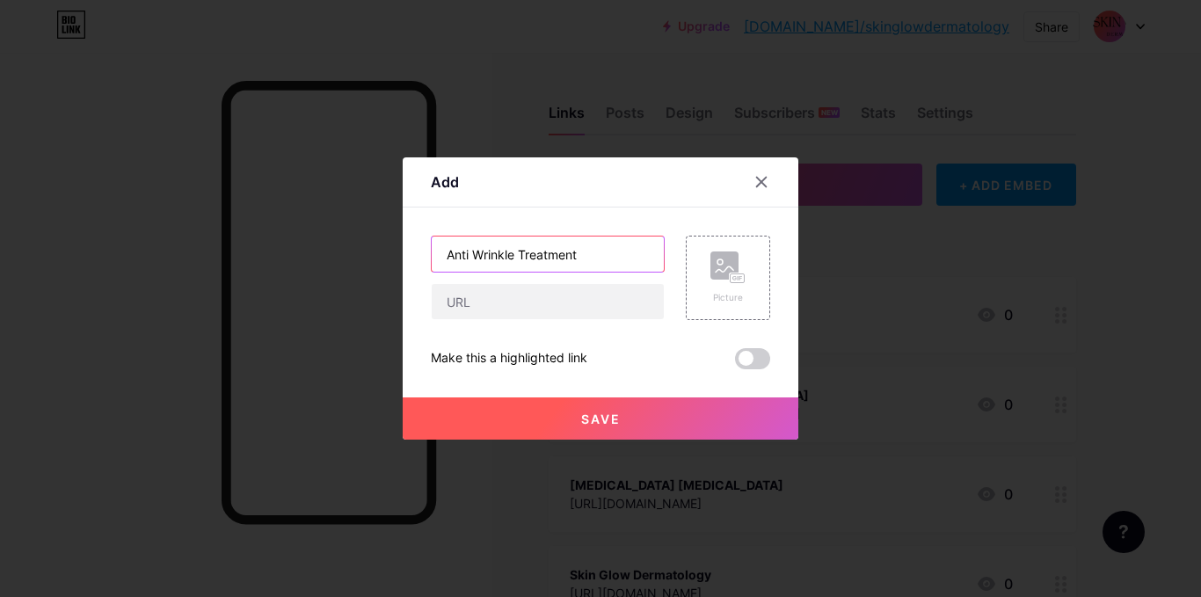
type input "Anti Wrinkle Treatment"
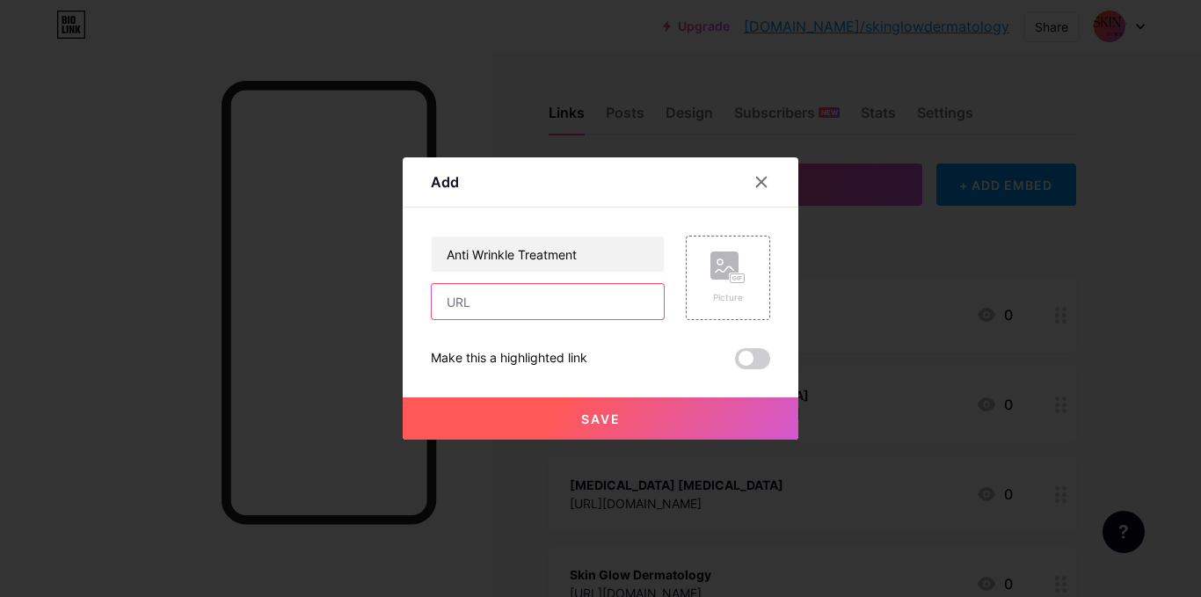
click at [510, 311] on input "text" at bounding box center [548, 301] width 232 height 35
paste input "[URL][DOMAIN_NAME]"
type input "[URL][DOMAIN_NAME]"
click at [565, 422] on button "Save" at bounding box center [601, 418] width 396 height 42
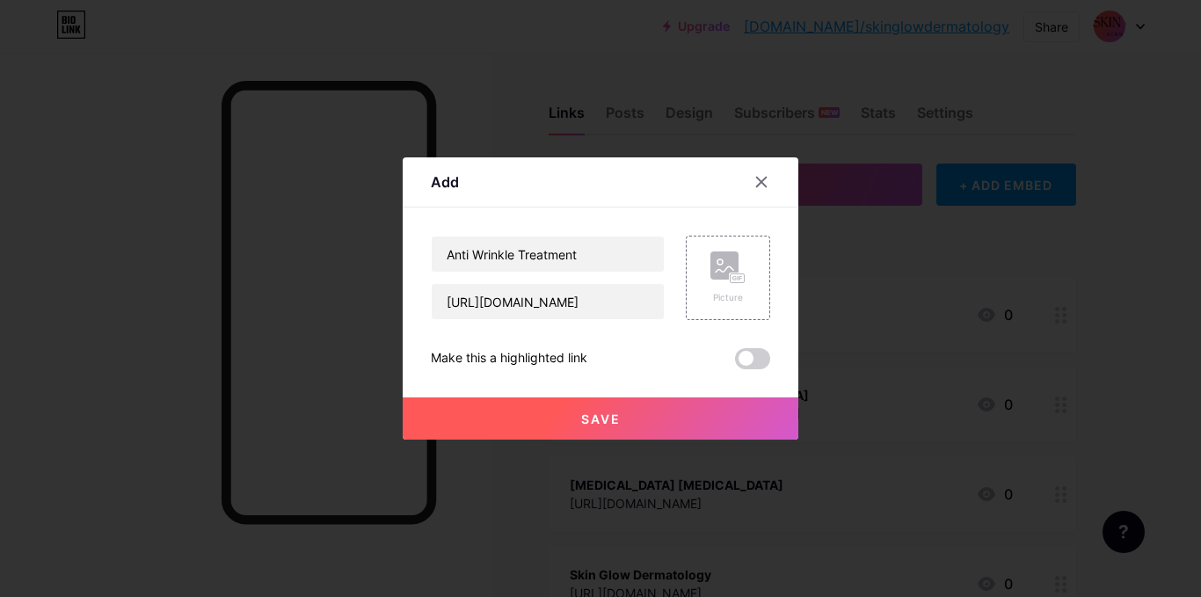
scroll to position [0, 0]
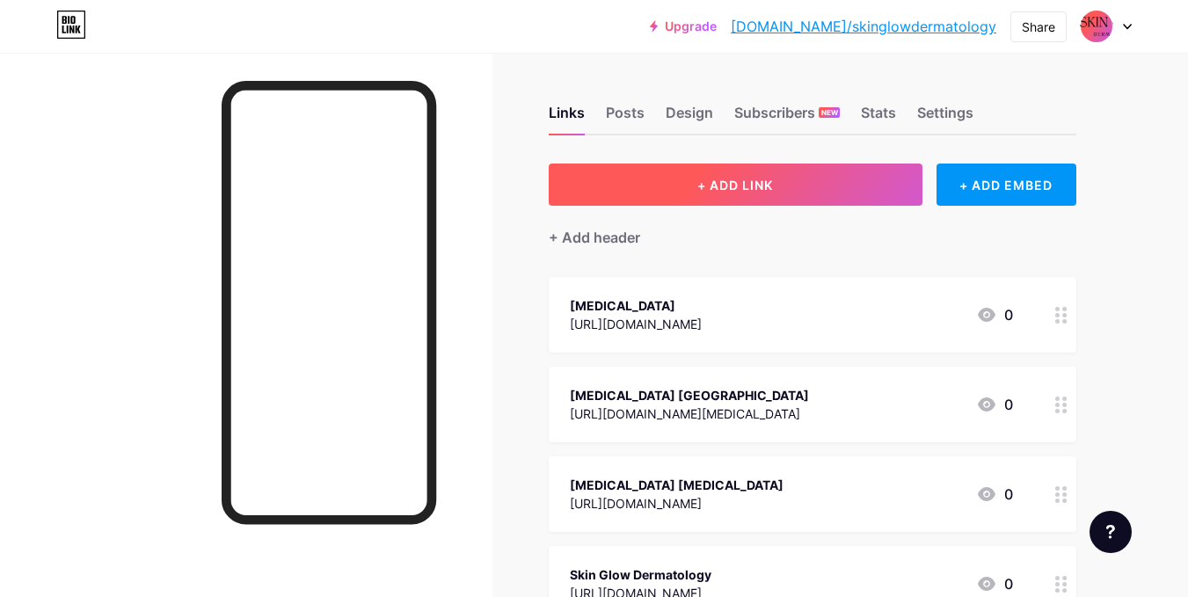
click at [787, 189] on button "+ ADD LINK" at bounding box center [736, 185] width 374 height 42
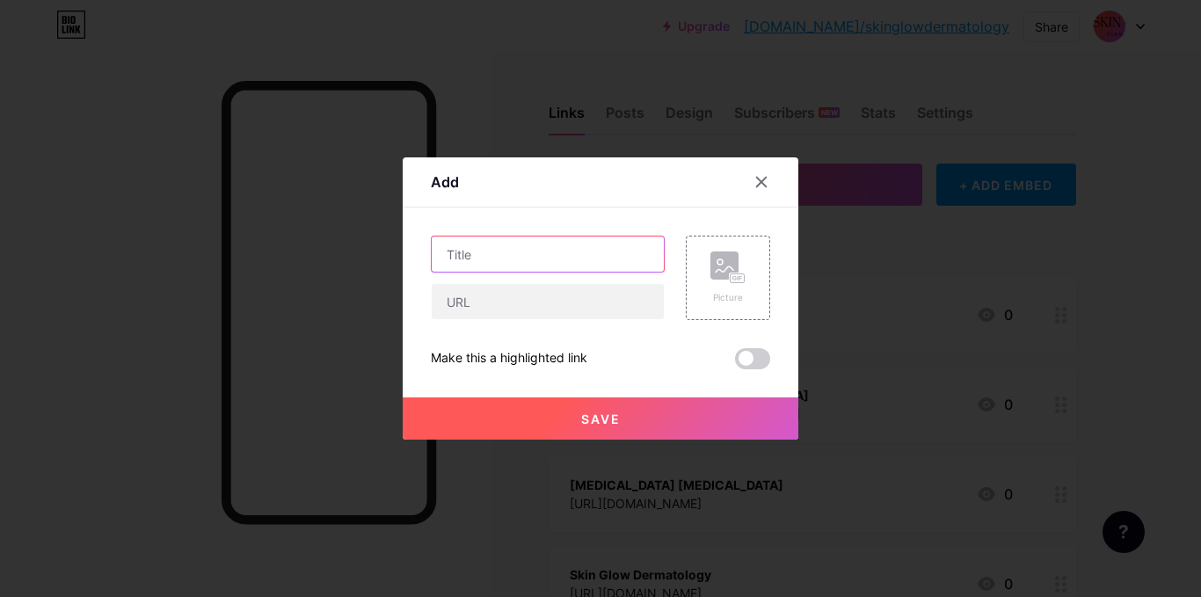
click at [502, 259] on input "text" at bounding box center [548, 254] width 232 height 35
paste input "wrinkle treatment"
click at [448, 256] on input "wrinkle treatment" at bounding box center [548, 254] width 232 height 35
click at [491, 256] on input "Wrinkle treatment" at bounding box center [548, 254] width 232 height 35
type input "Wrinkle Treatment"
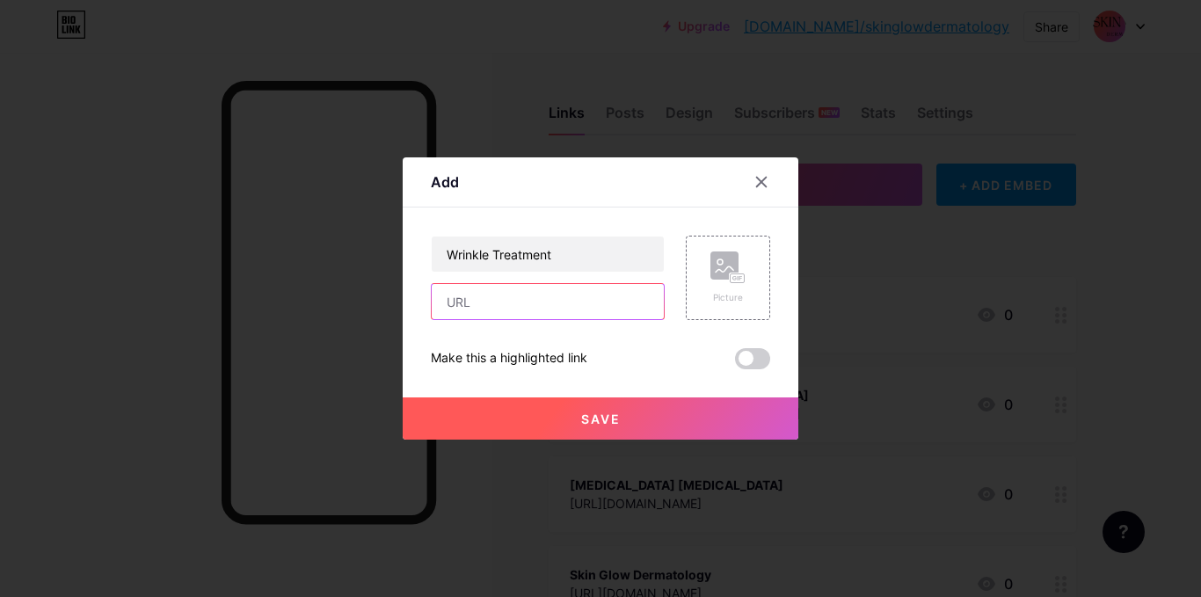
click at [522, 310] on input "text" at bounding box center [548, 301] width 232 height 35
paste input "[URL][DOMAIN_NAME]"
type input "[URL][DOMAIN_NAME]"
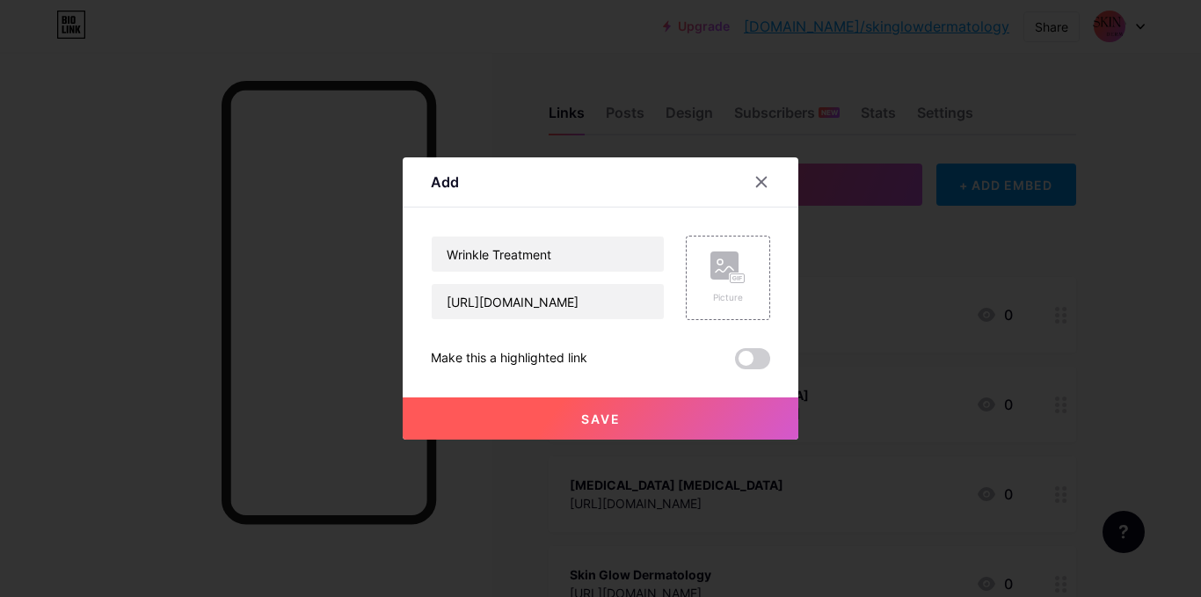
click at [521, 415] on button "Save" at bounding box center [601, 418] width 396 height 42
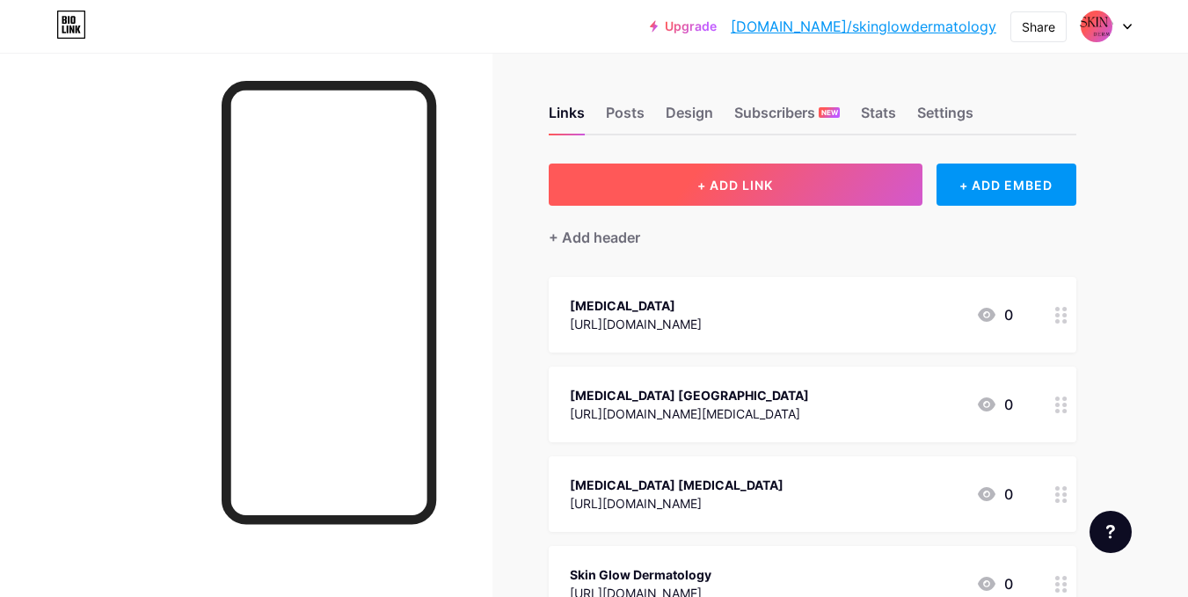
click at [690, 199] on button "+ ADD LINK" at bounding box center [736, 185] width 374 height 42
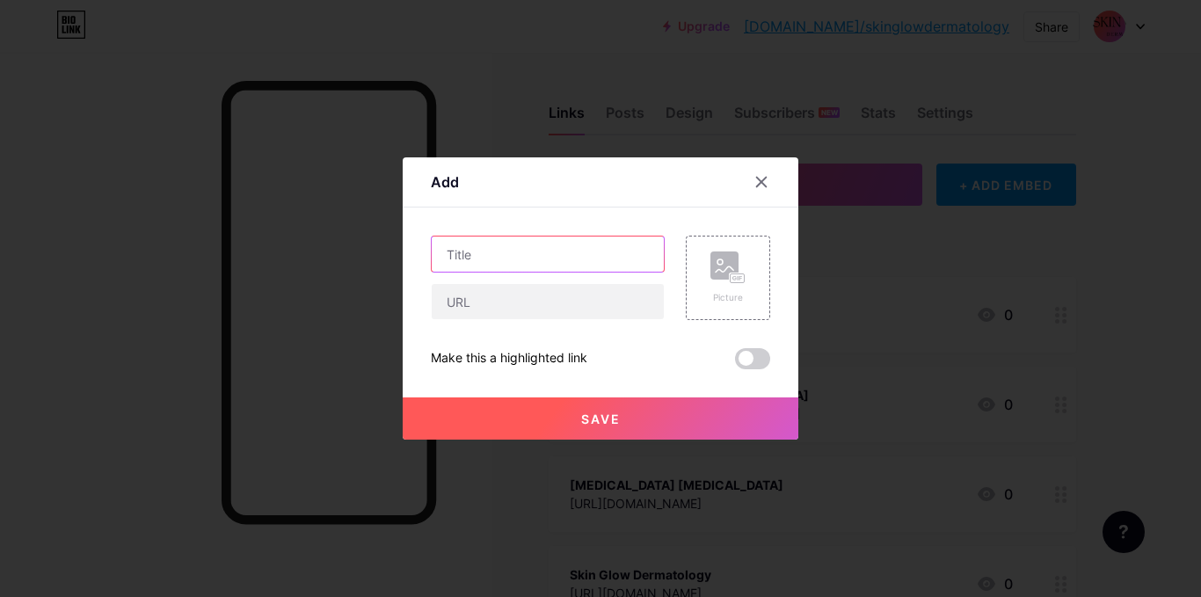
click at [579, 270] on input "text" at bounding box center [548, 254] width 232 height 35
paste input "PDGF for hair loss"
type input "PDGF for hair loss"
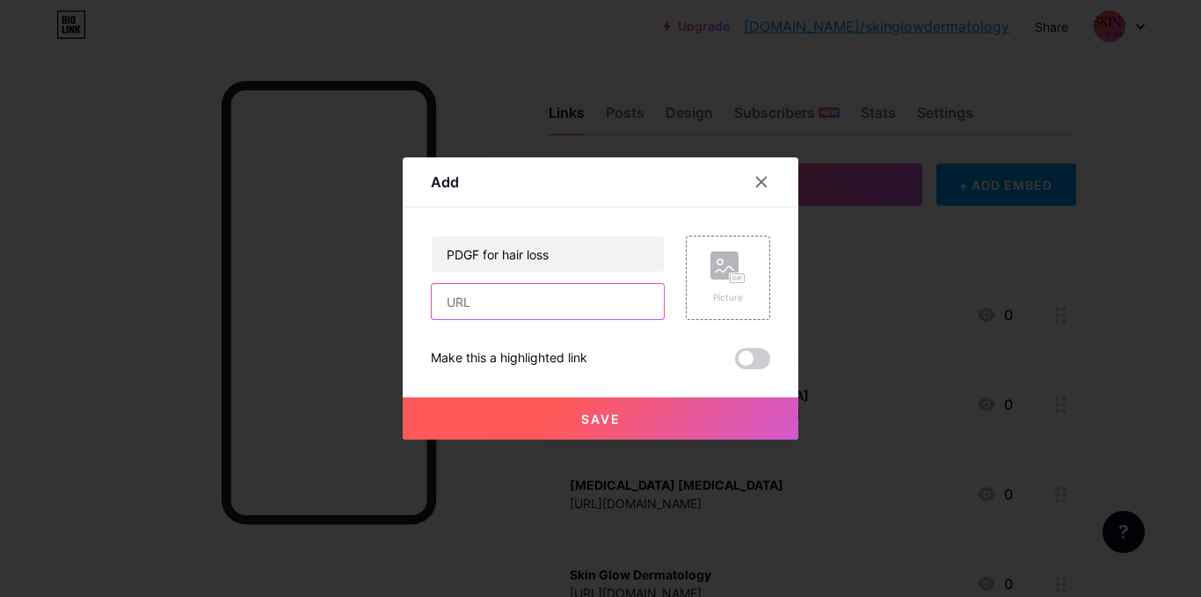
click at [563, 302] on input "text" at bounding box center [548, 301] width 232 height 35
paste input "[URL][DOMAIN_NAME]"
type input "[URL][DOMAIN_NAME]"
click at [601, 419] on span "Save" at bounding box center [601, 419] width 40 height 15
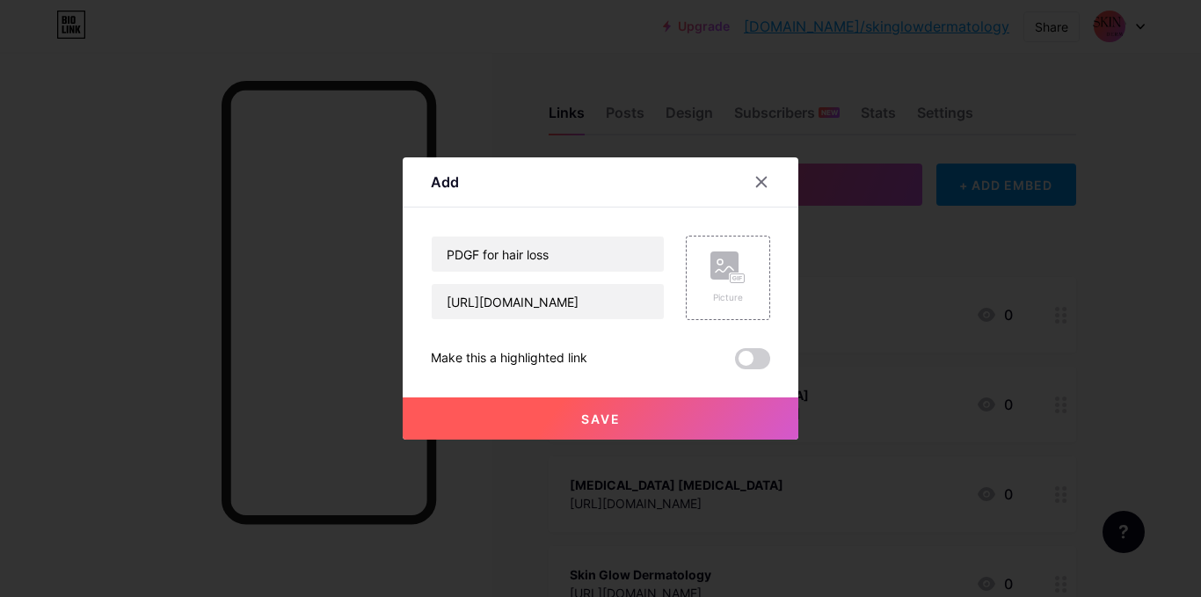
scroll to position [0, 0]
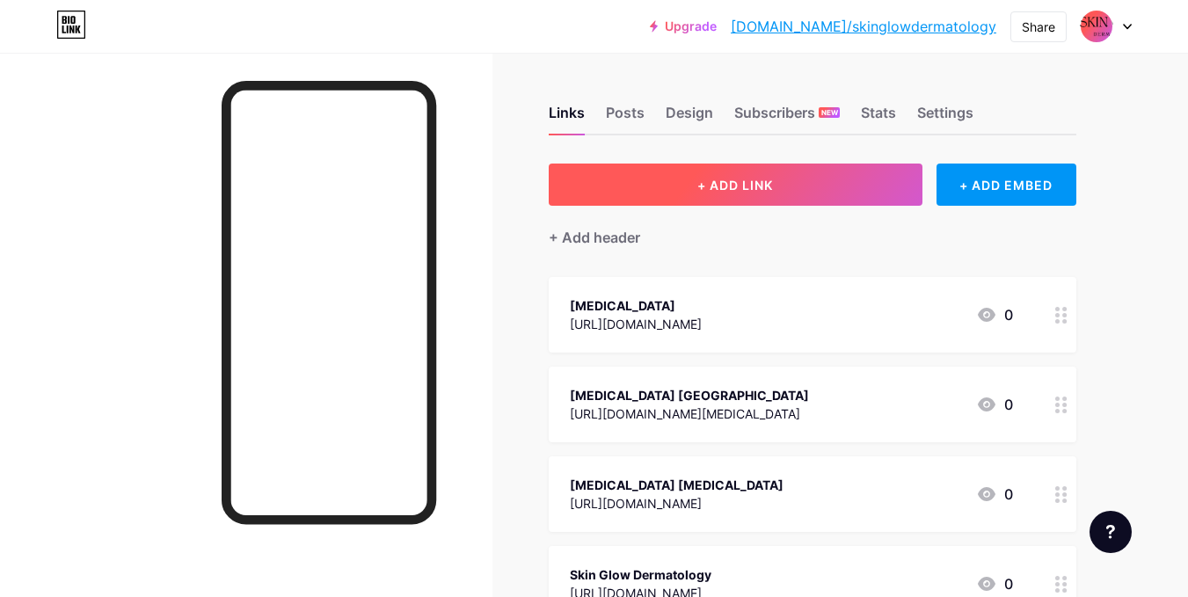
click at [732, 186] on span "+ ADD LINK" at bounding box center [735, 185] width 76 height 15
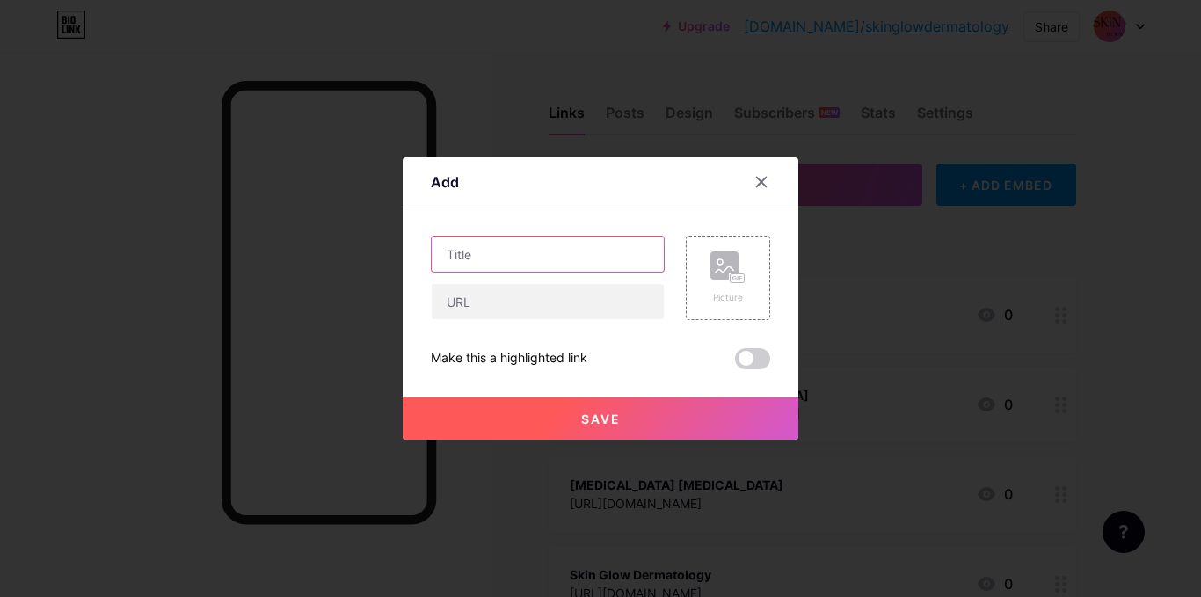
click at [491, 254] on input "text" at bounding box center [548, 254] width 232 height 35
paste input "Salmon Sperm Extract procedures"
type input "Salmon Sperm Extract procedures"
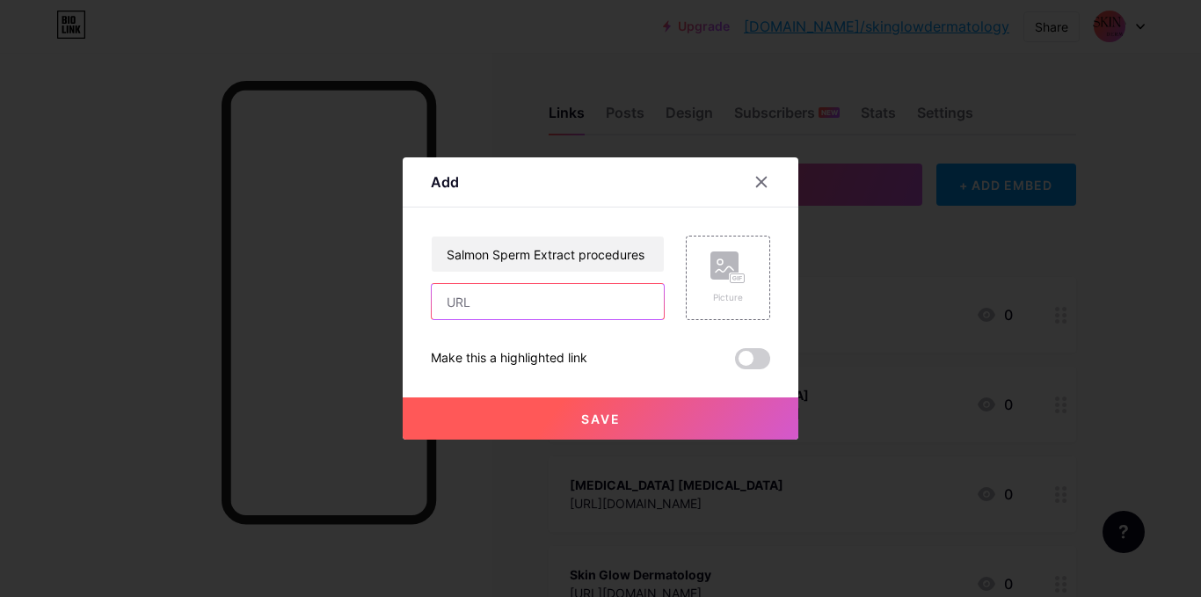
click at [521, 303] on input "text" at bounding box center [548, 301] width 232 height 35
paste input "[URL][DOMAIN_NAME]"
type input "[URL][DOMAIN_NAME]"
click at [543, 412] on button "Save" at bounding box center [601, 418] width 396 height 42
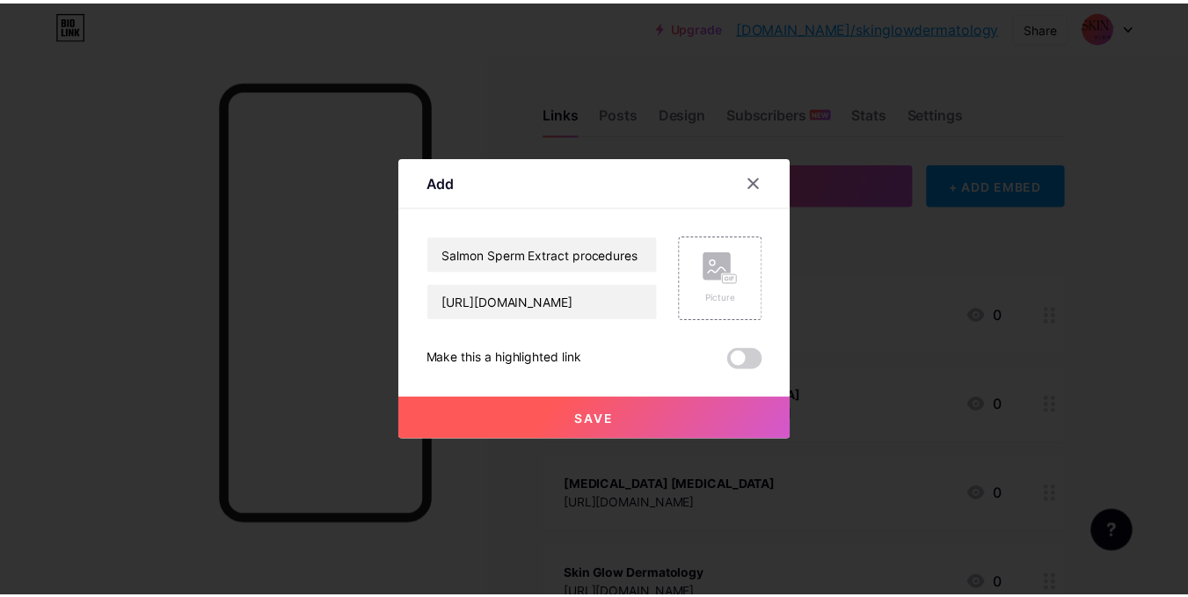
scroll to position [0, 0]
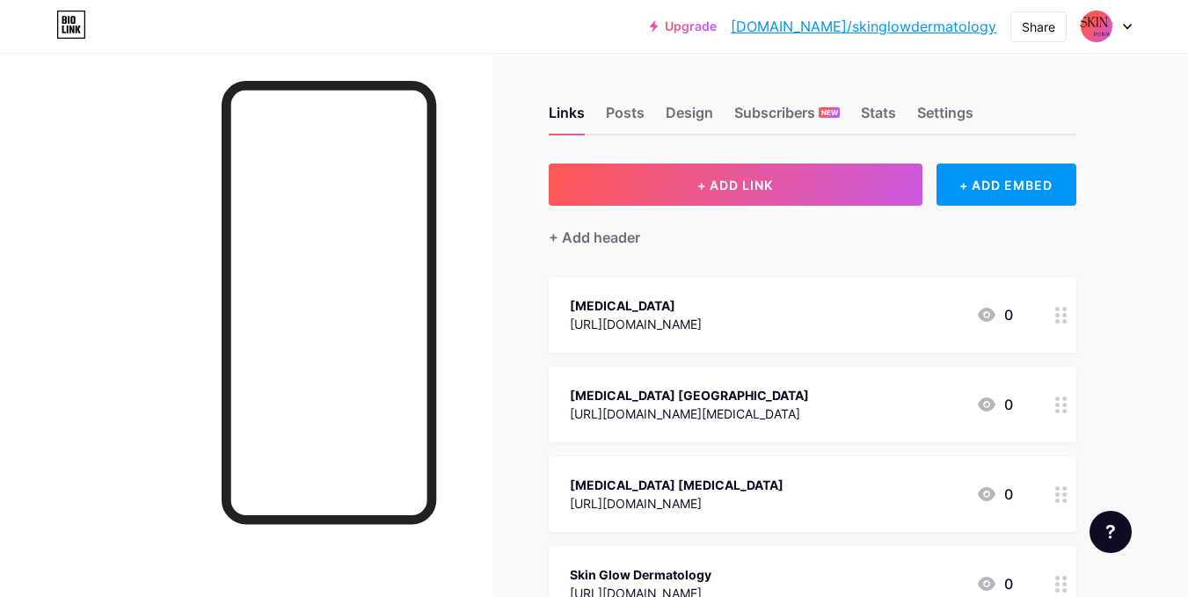
click at [905, 20] on link "[DOMAIN_NAME]/skinglowdermatology" at bounding box center [864, 26] width 266 height 21
